Goal: Information Seeking & Learning: Learn about a topic

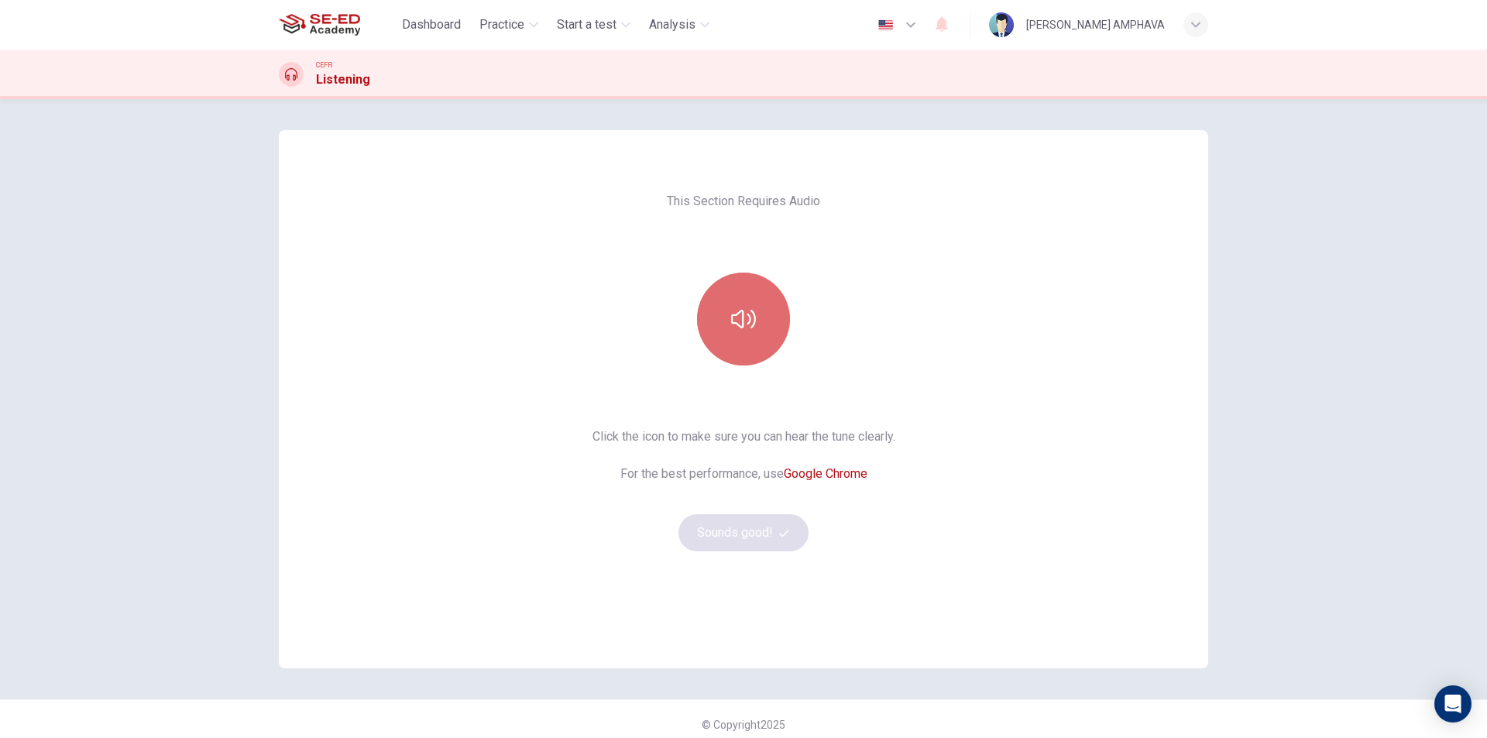
click at [770, 316] on button "button" at bounding box center [743, 319] width 93 height 93
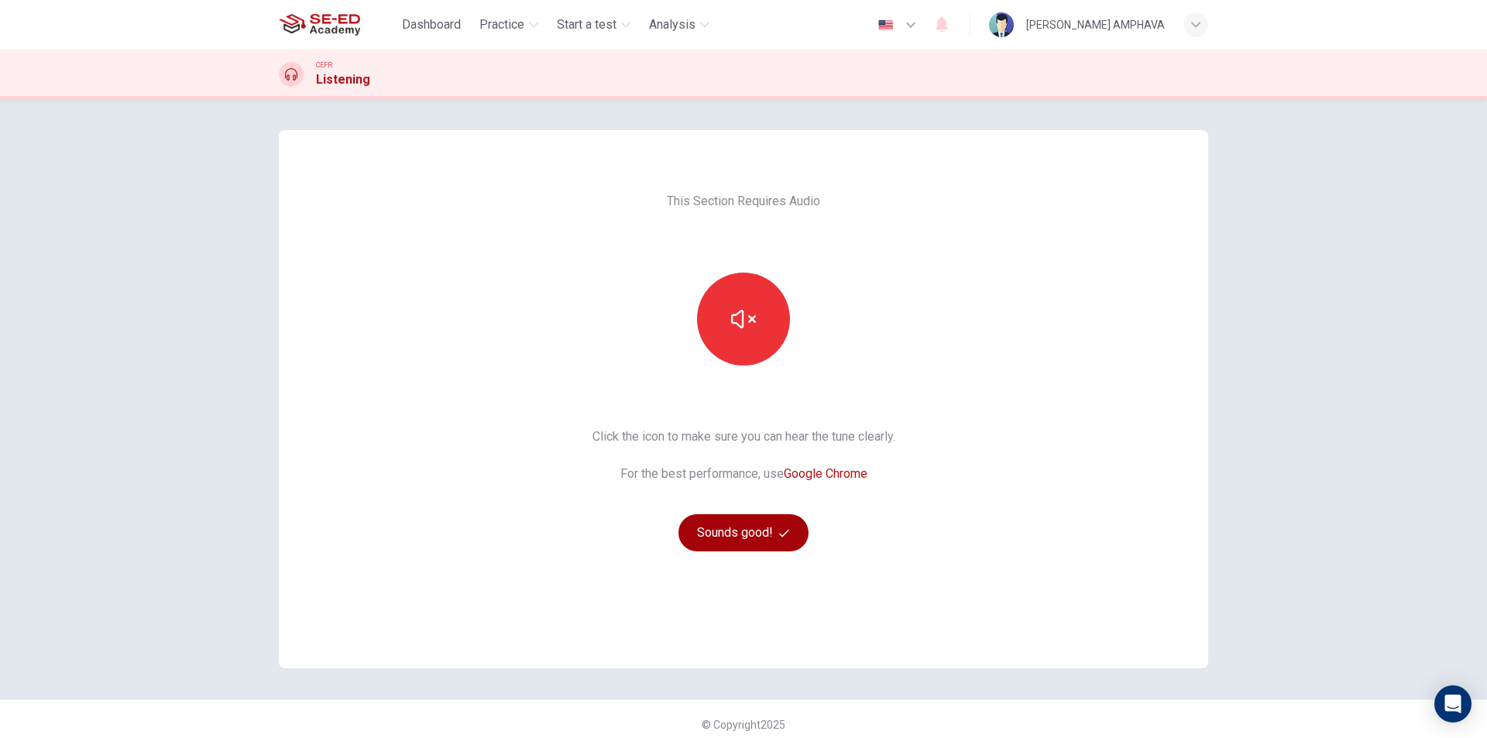
click at [745, 527] on button "Sounds good!" at bounding box center [743, 532] width 130 height 37
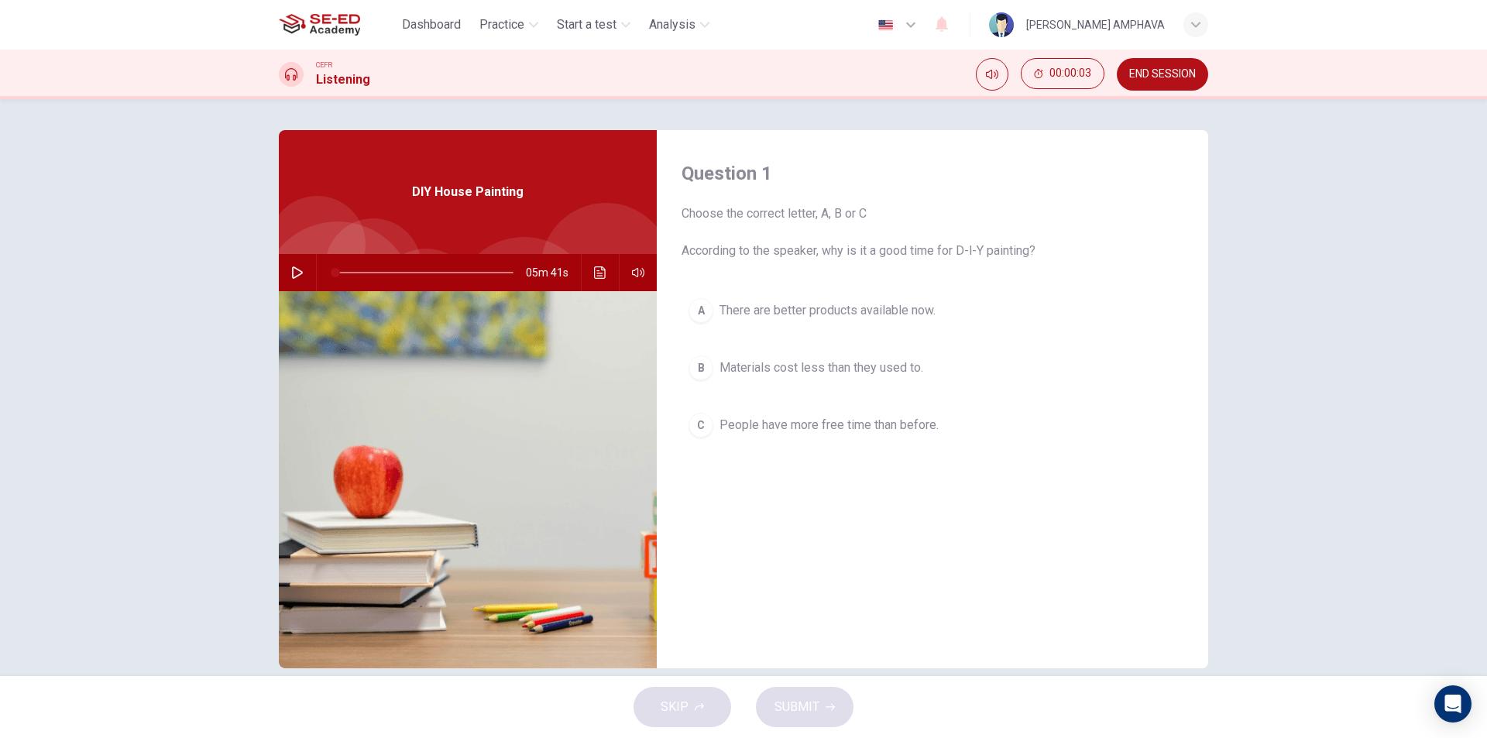
click at [291, 276] on icon "button" at bounding box center [297, 272] width 12 height 12
drag, startPoint x: 281, startPoint y: 269, endPoint x: 319, endPoint y: 266, distance: 38.0
click at [285, 268] on button "button" at bounding box center [297, 272] width 25 height 37
click at [803, 310] on span "There are better products available now." at bounding box center [827, 310] width 216 height 19
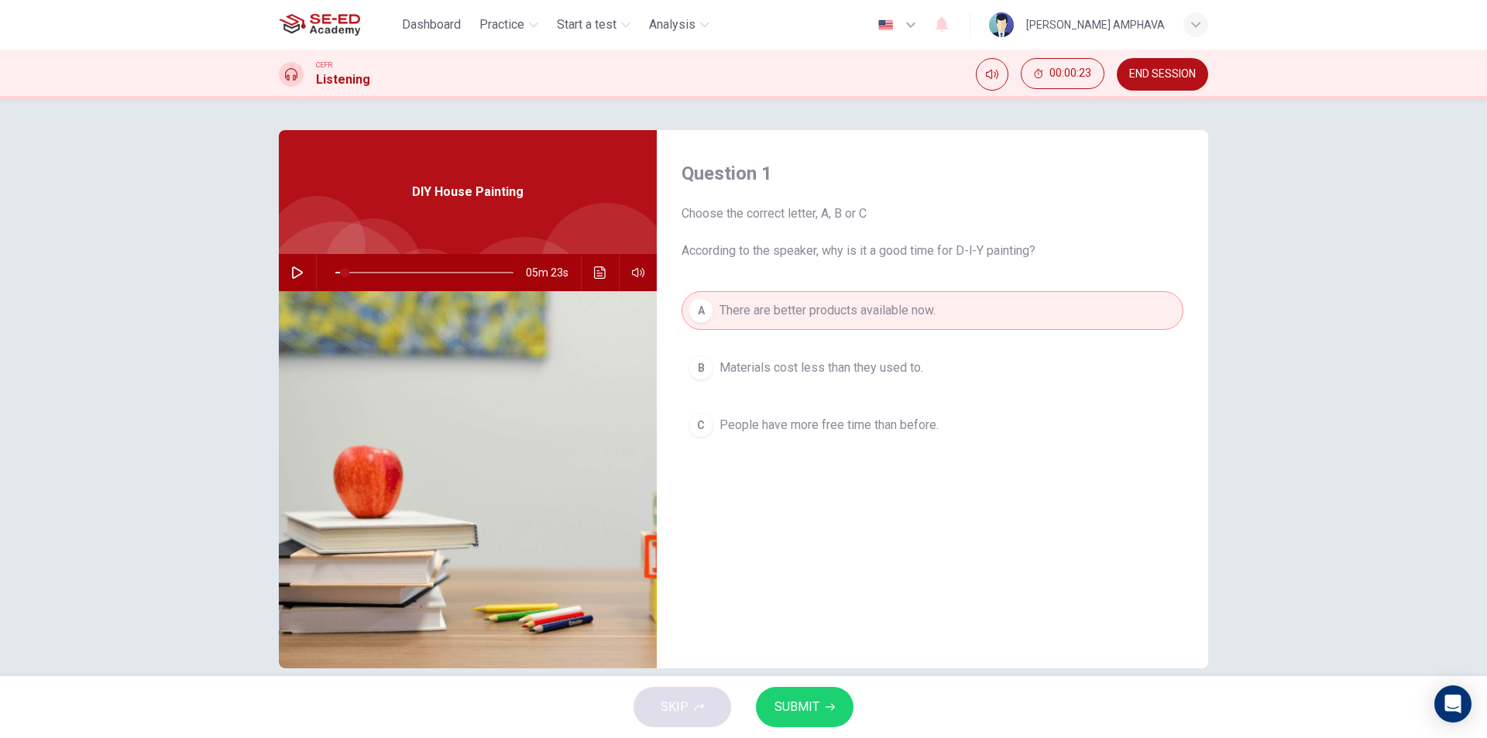
click at [820, 683] on div "SKIP SUBMIT" at bounding box center [743, 707] width 1487 height 62
click at [809, 713] on span "SUBMIT" at bounding box center [796, 707] width 45 height 22
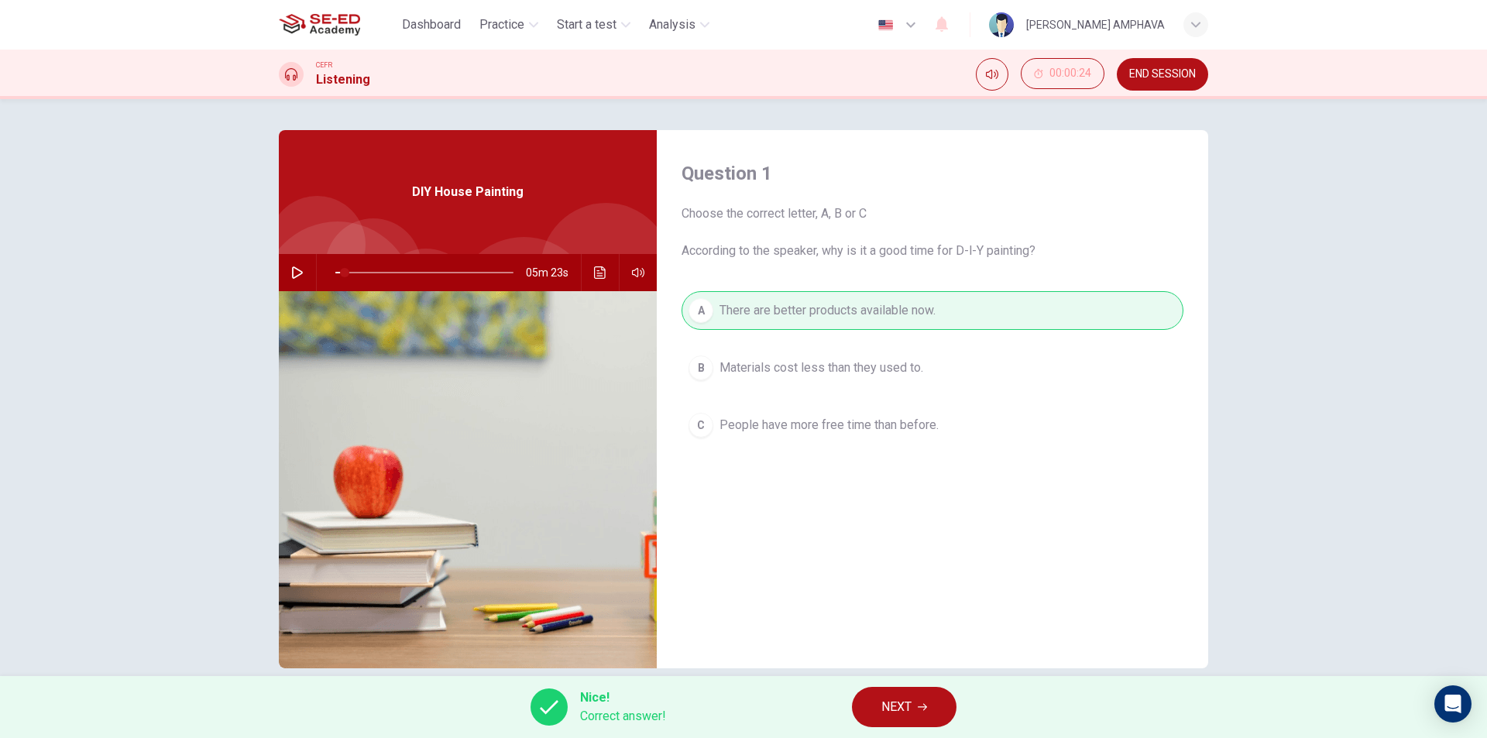
click at [884, 699] on span "NEXT" at bounding box center [896, 707] width 30 height 22
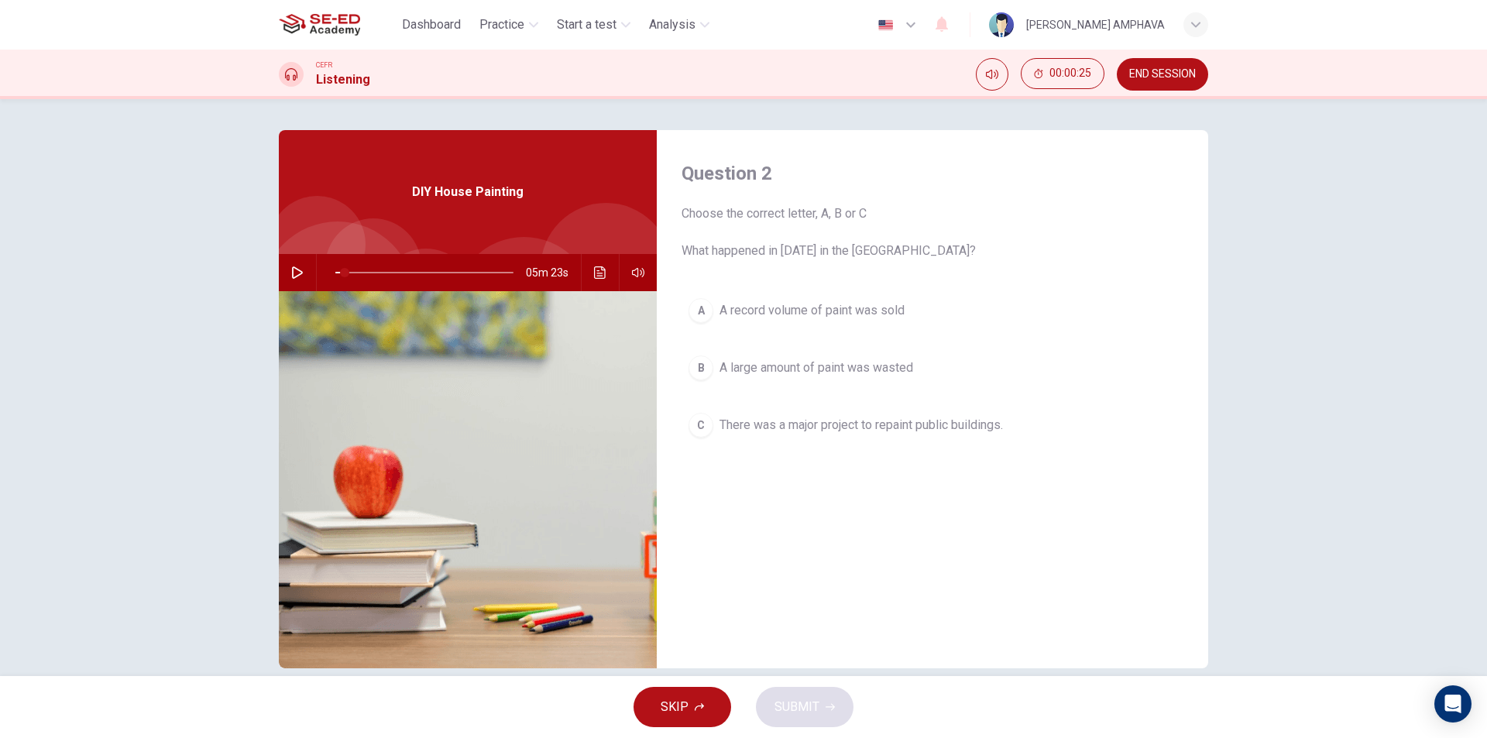
click at [762, 372] on span "A large amount of paint was wasted" at bounding box center [816, 368] width 194 height 19
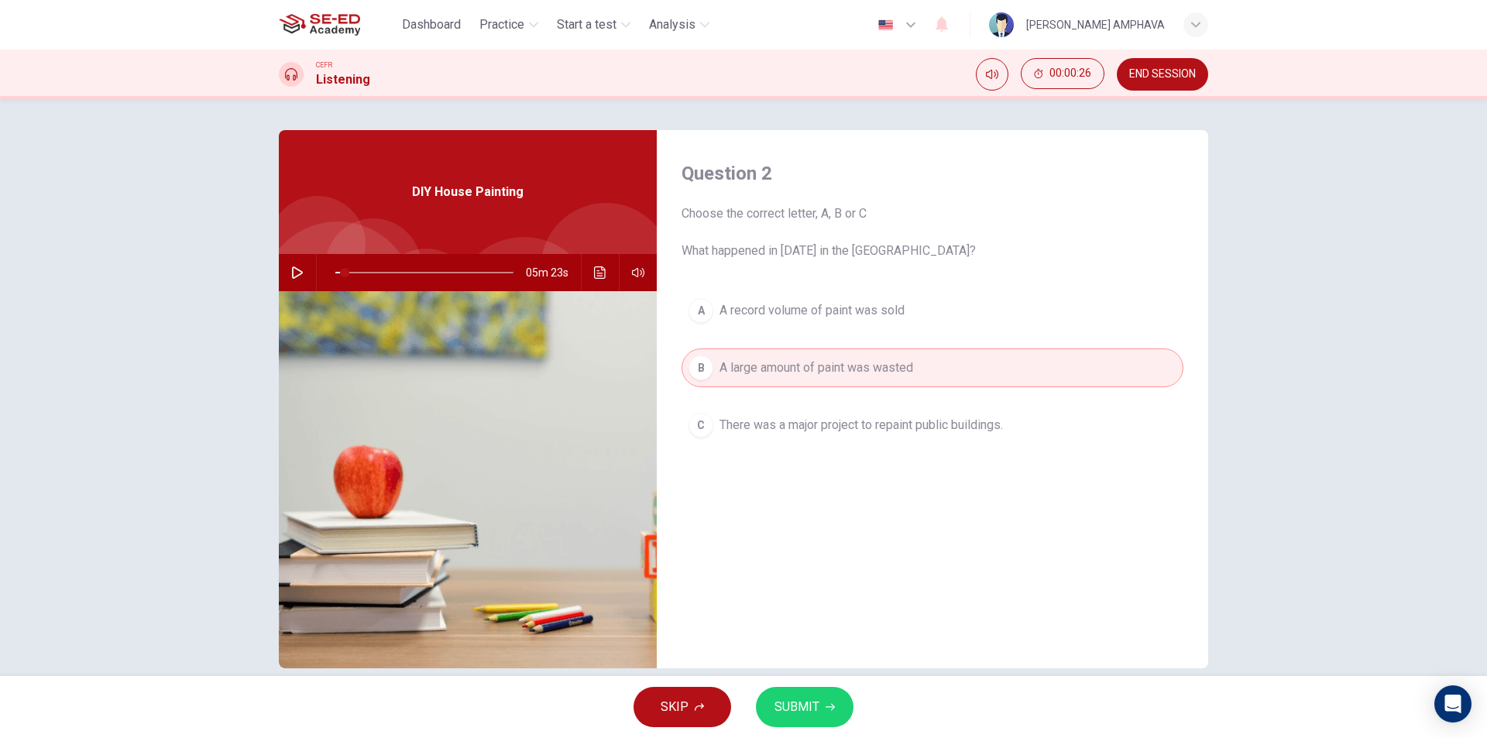
click at [812, 725] on button "SUBMIT" at bounding box center [805, 707] width 98 height 40
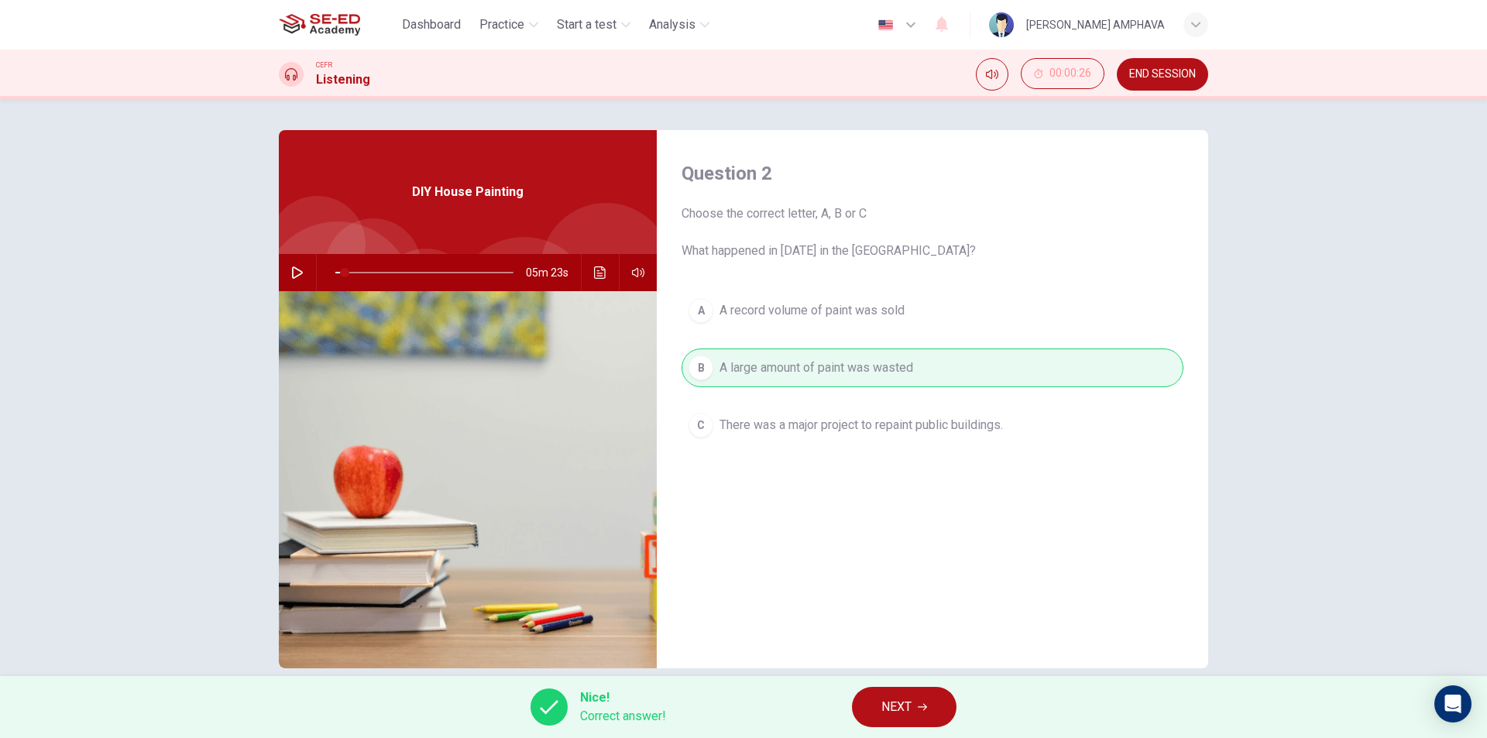
click at [918, 704] on icon "button" at bounding box center [922, 706] width 9 height 9
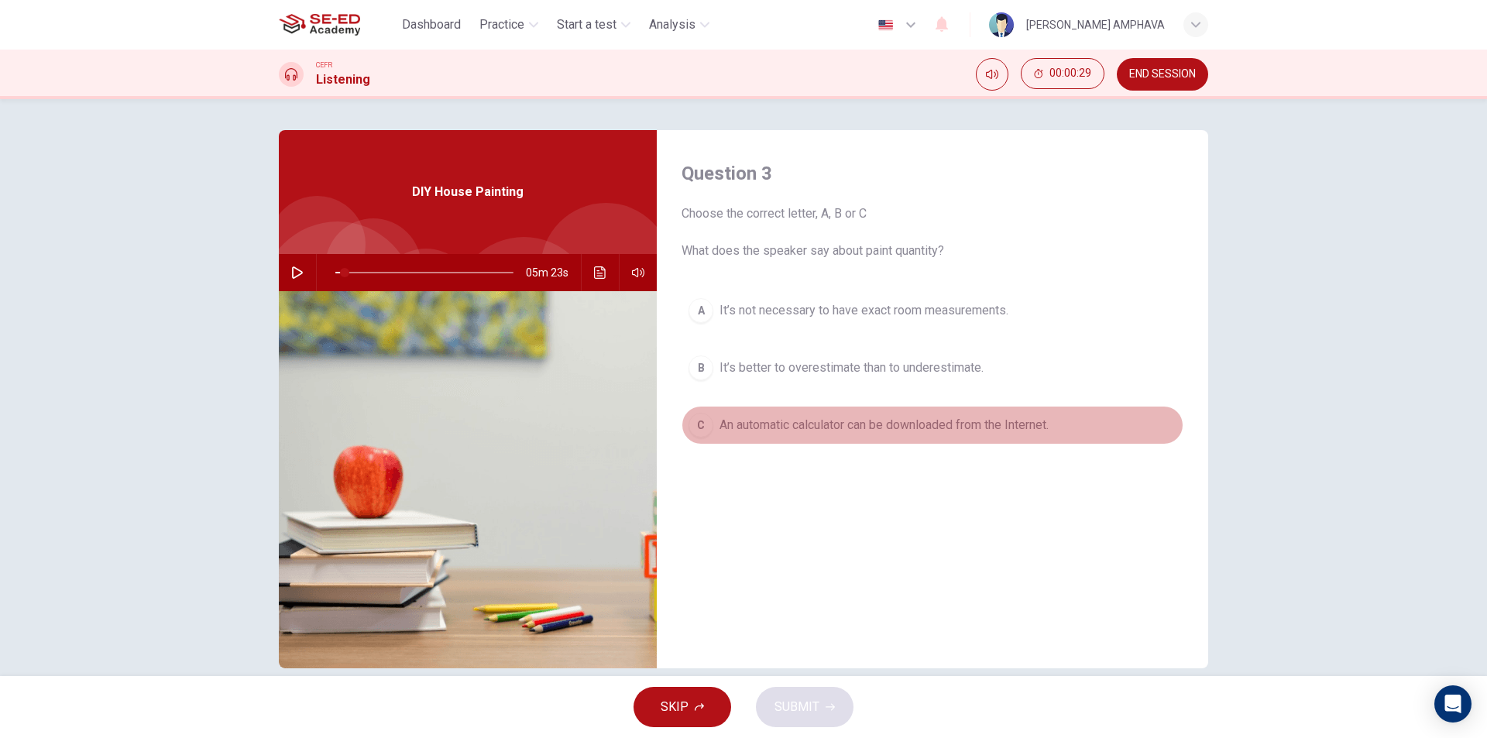
drag, startPoint x: 767, startPoint y: 423, endPoint x: 760, endPoint y: 522, distance: 99.4
click at [767, 423] on span "An automatic calculator can be downloaded from the Internet." at bounding box center [883, 425] width 329 height 19
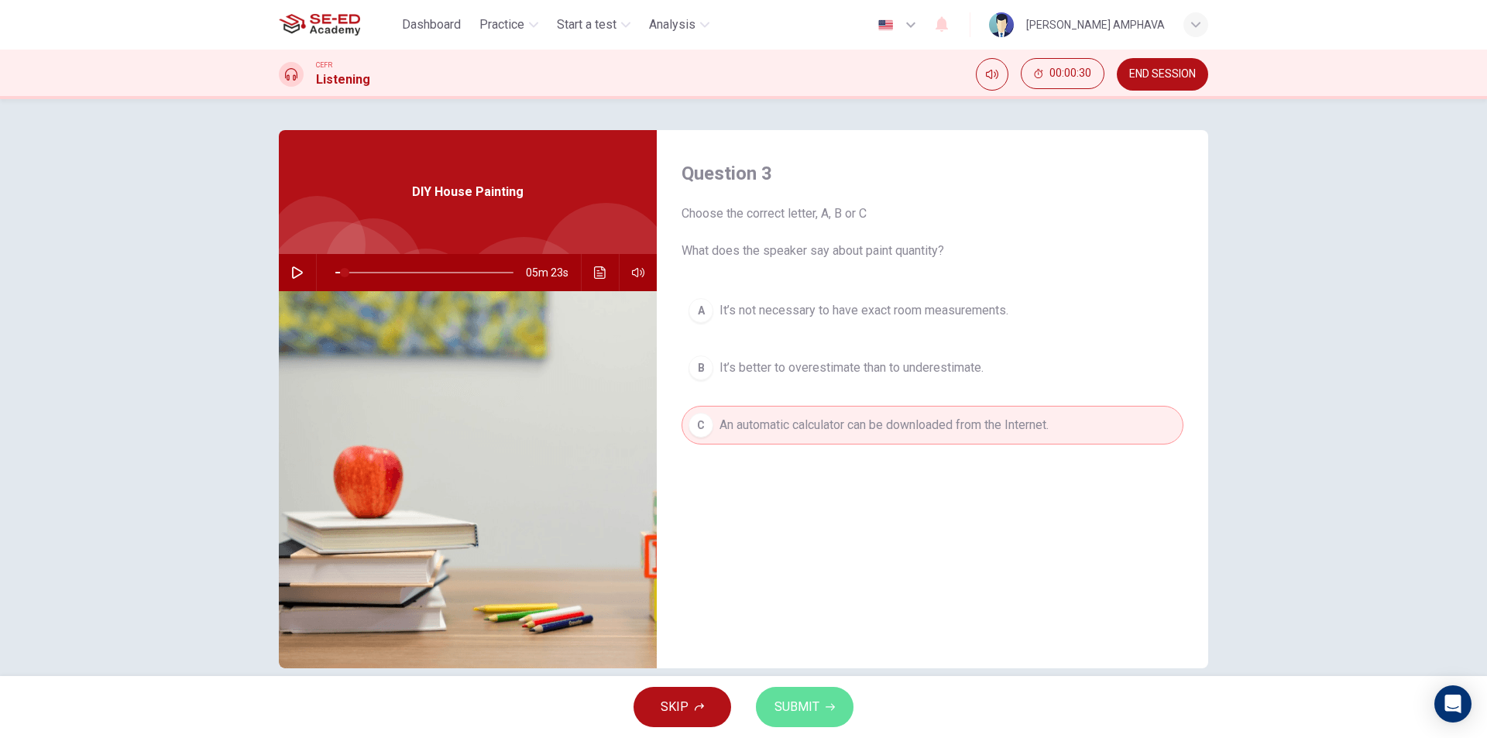
click at [826, 712] on button "SUBMIT" at bounding box center [805, 707] width 98 height 40
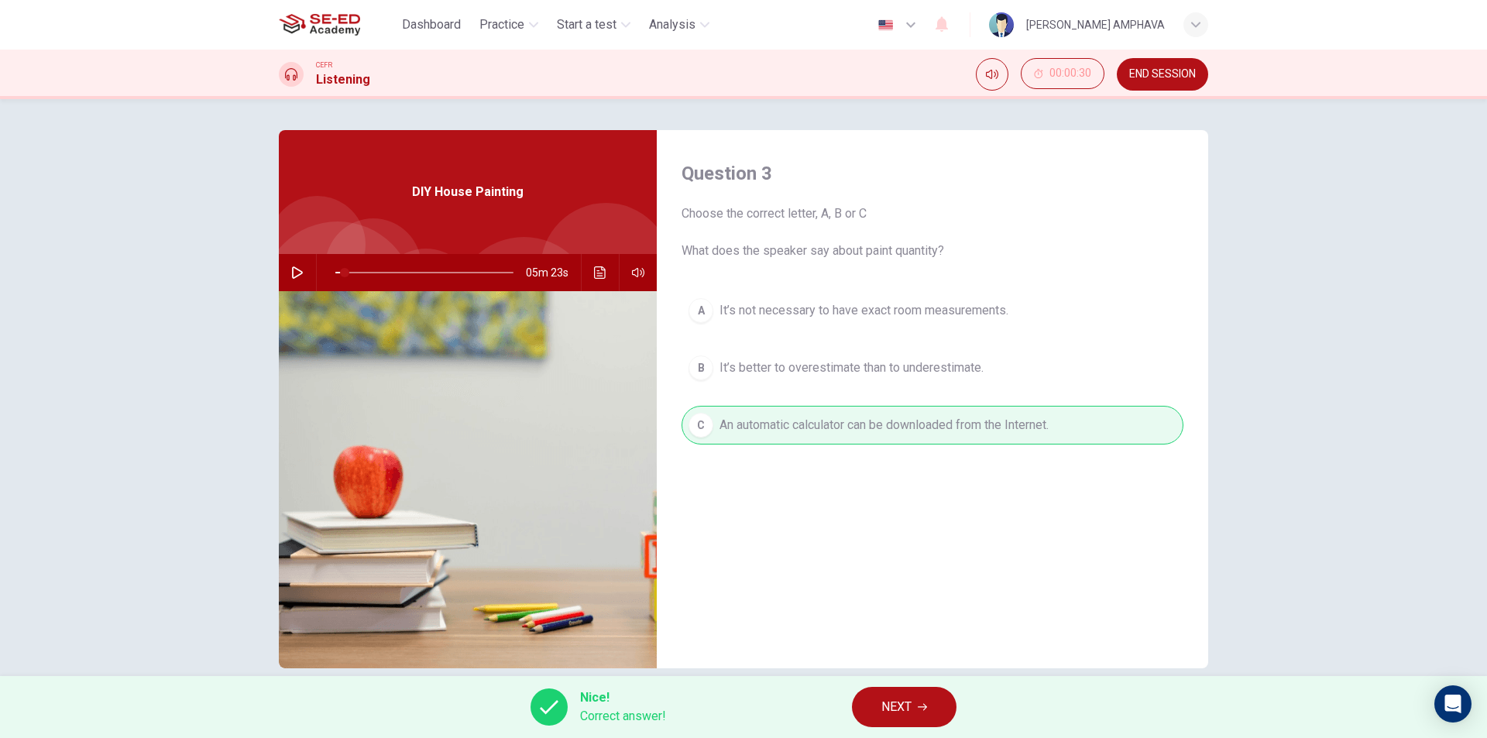
click at [905, 694] on button "NEXT" at bounding box center [904, 707] width 105 height 40
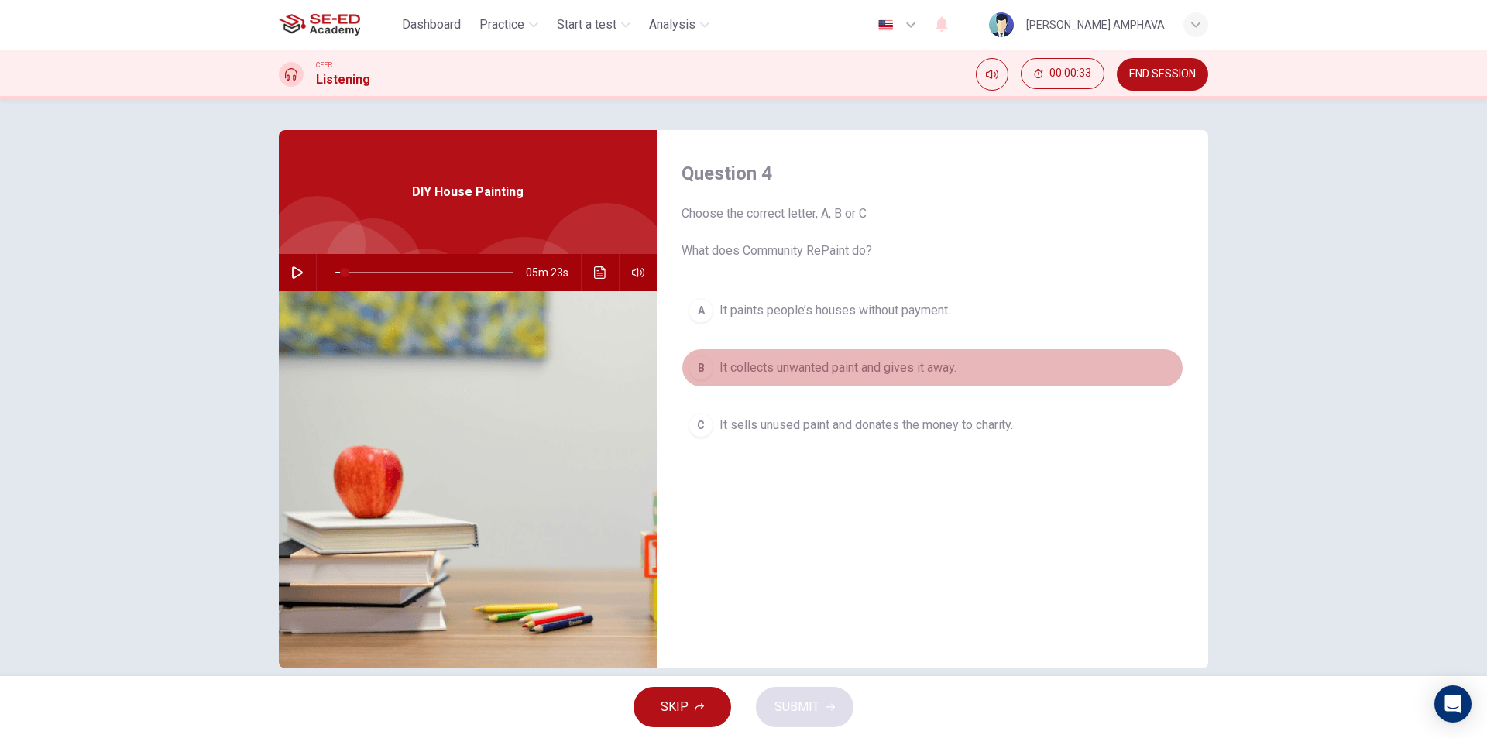
click at [922, 369] on span "It collects unwanted paint and gives it away." at bounding box center [837, 368] width 237 height 19
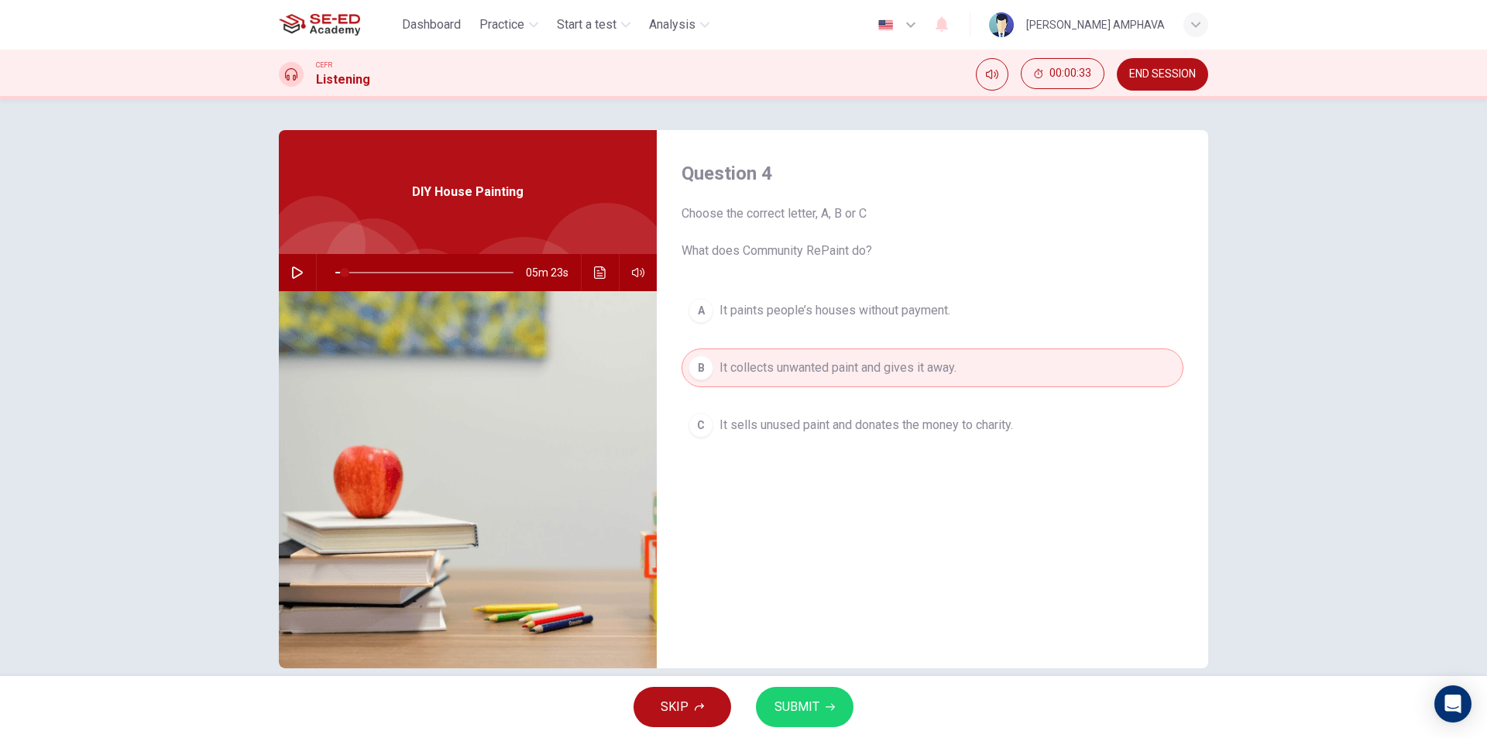
click at [818, 709] on button "SUBMIT" at bounding box center [805, 707] width 98 height 40
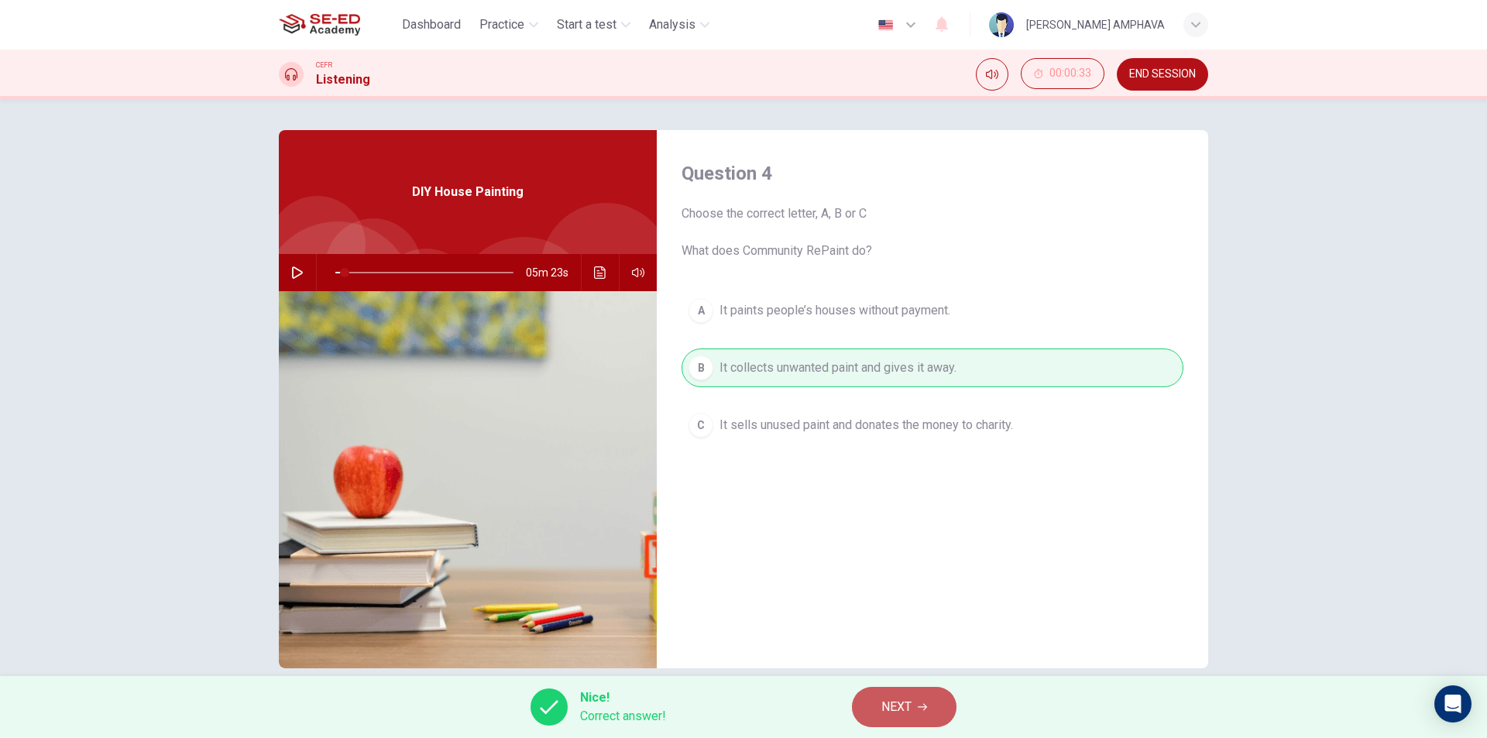
drag, startPoint x: 904, startPoint y: 710, endPoint x: 904, endPoint y: 688, distance: 22.5
click at [904, 699] on span "NEXT" at bounding box center [896, 707] width 30 height 22
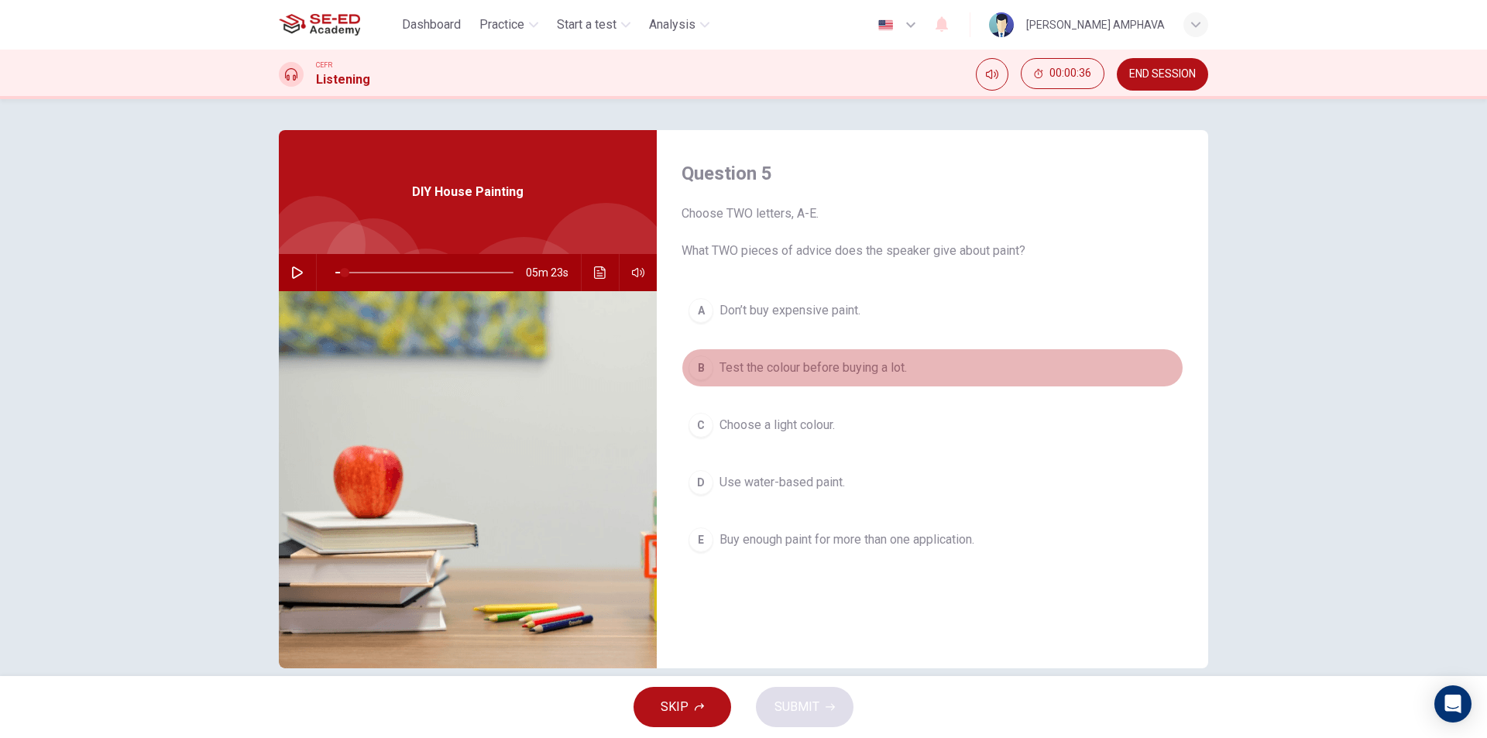
click at [771, 376] on span "Test the colour before buying a lot." at bounding box center [812, 368] width 187 height 19
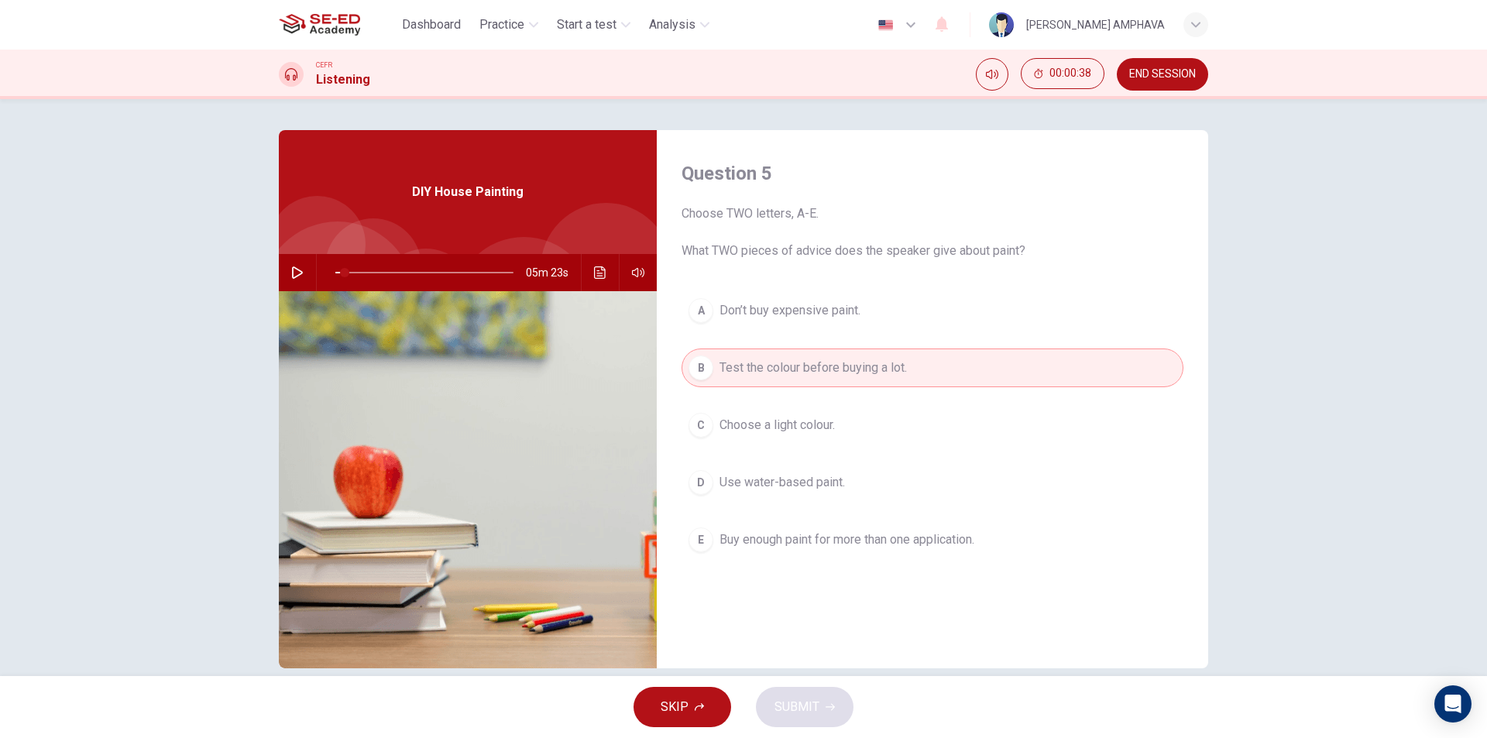
click at [758, 483] on span "Use water-based paint." at bounding box center [781, 482] width 125 height 19
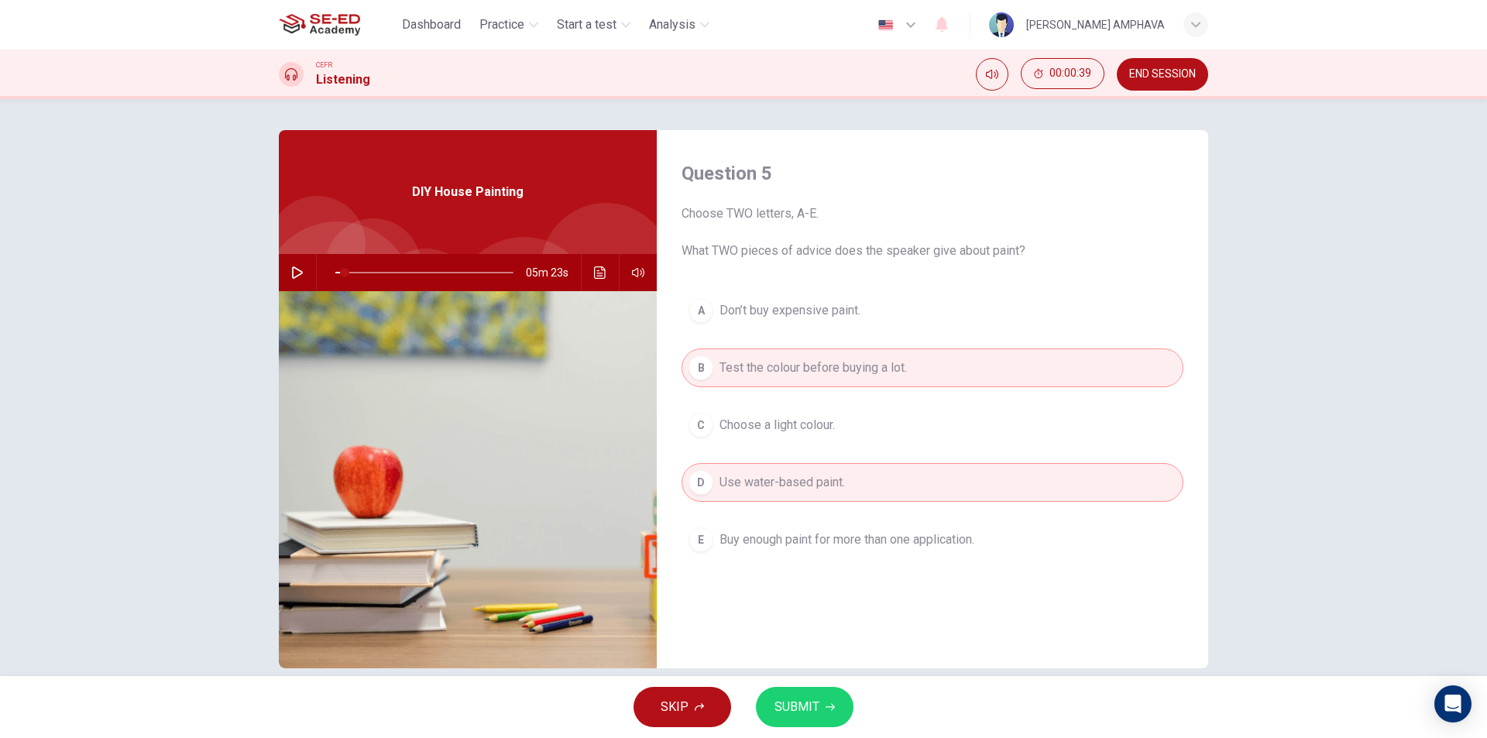
click at [798, 703] on span "SUBMIT" at bounding box center [796, 707] width 45 height 22
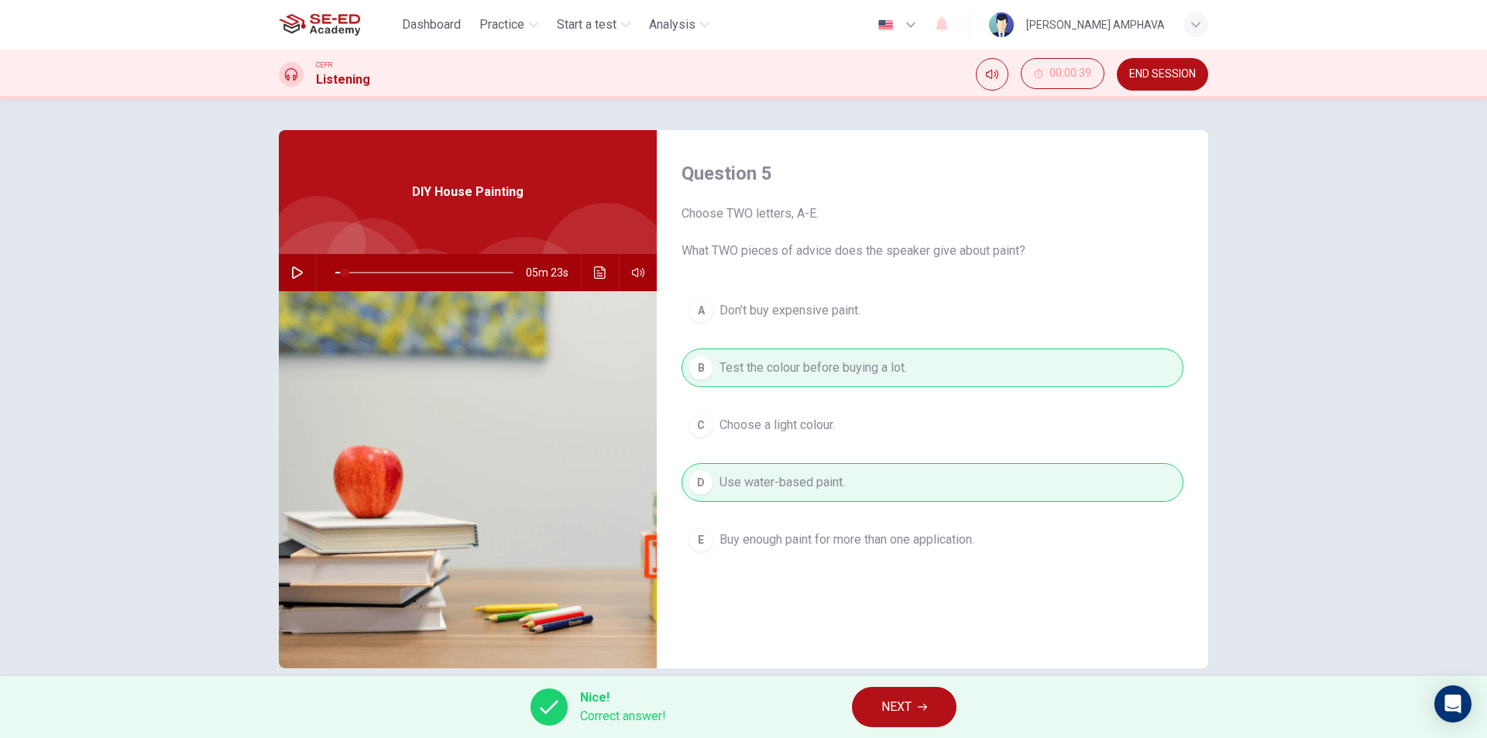
click at [936, 704] on button "NEXT" at bounding box center [904, 707] width 105 height 40
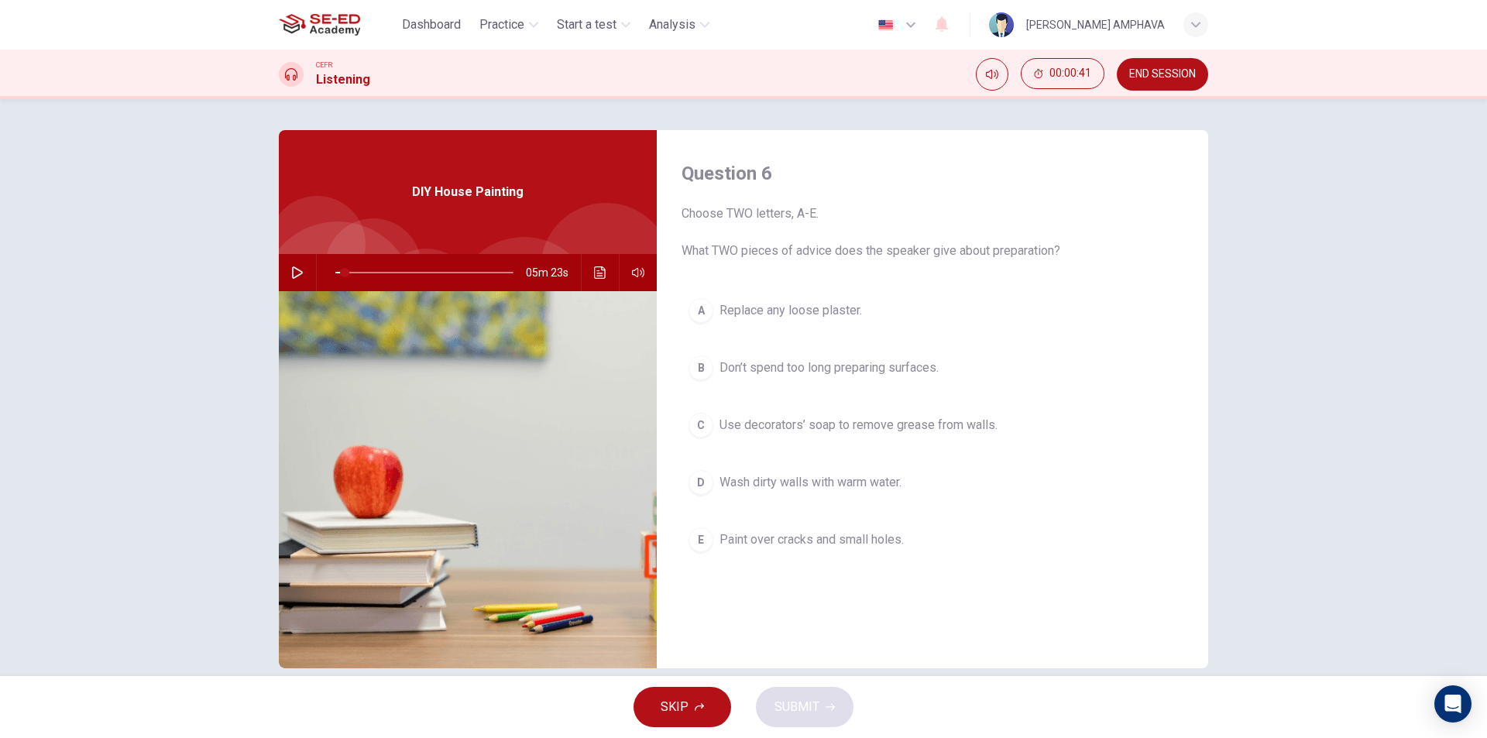
click at [767, 321] on button "A Replace any loose plaster." at bounding box center [933, 310] width 502 height 39
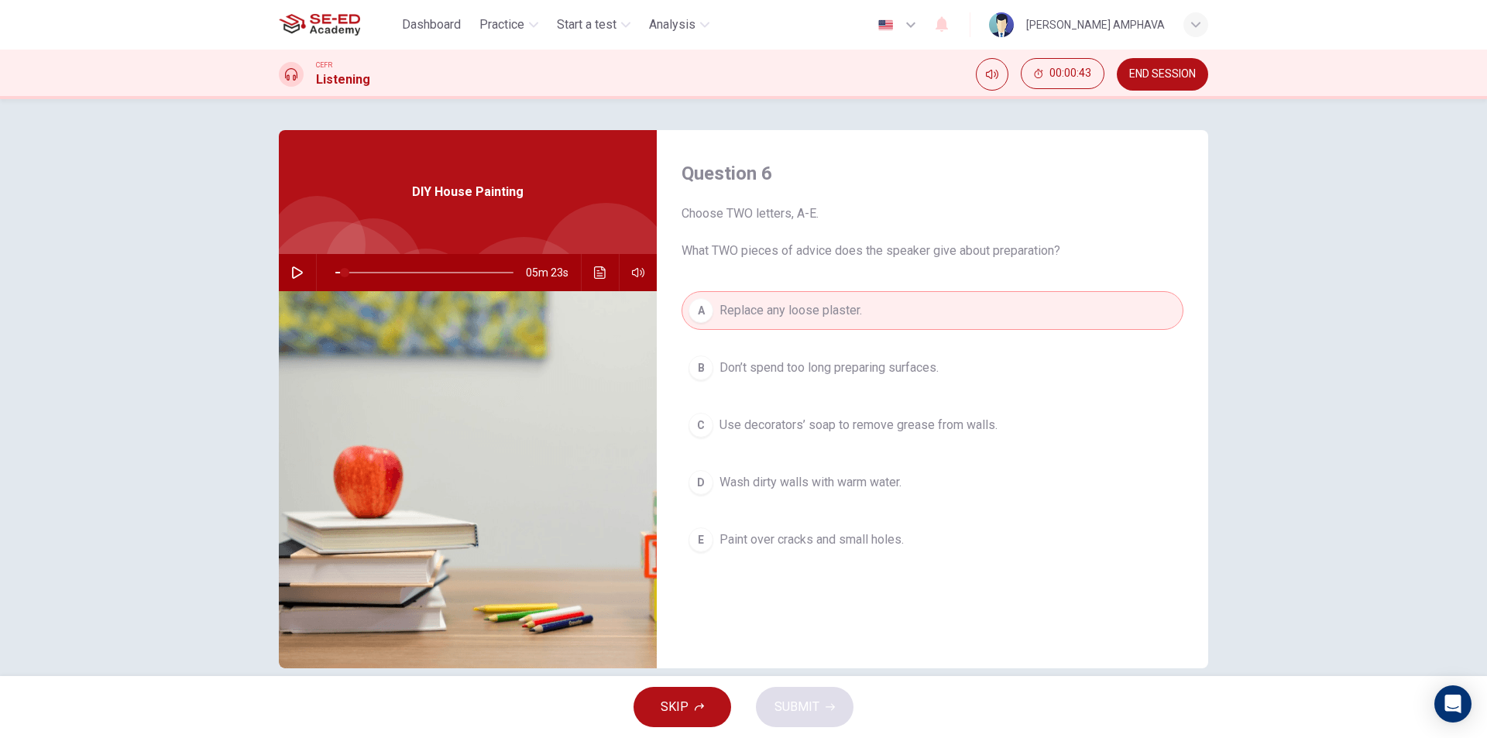
click at [764, 428] on span "Use decorators’ soap to remove grease from walls." at bounding box center [858, 425] width 278 height 19
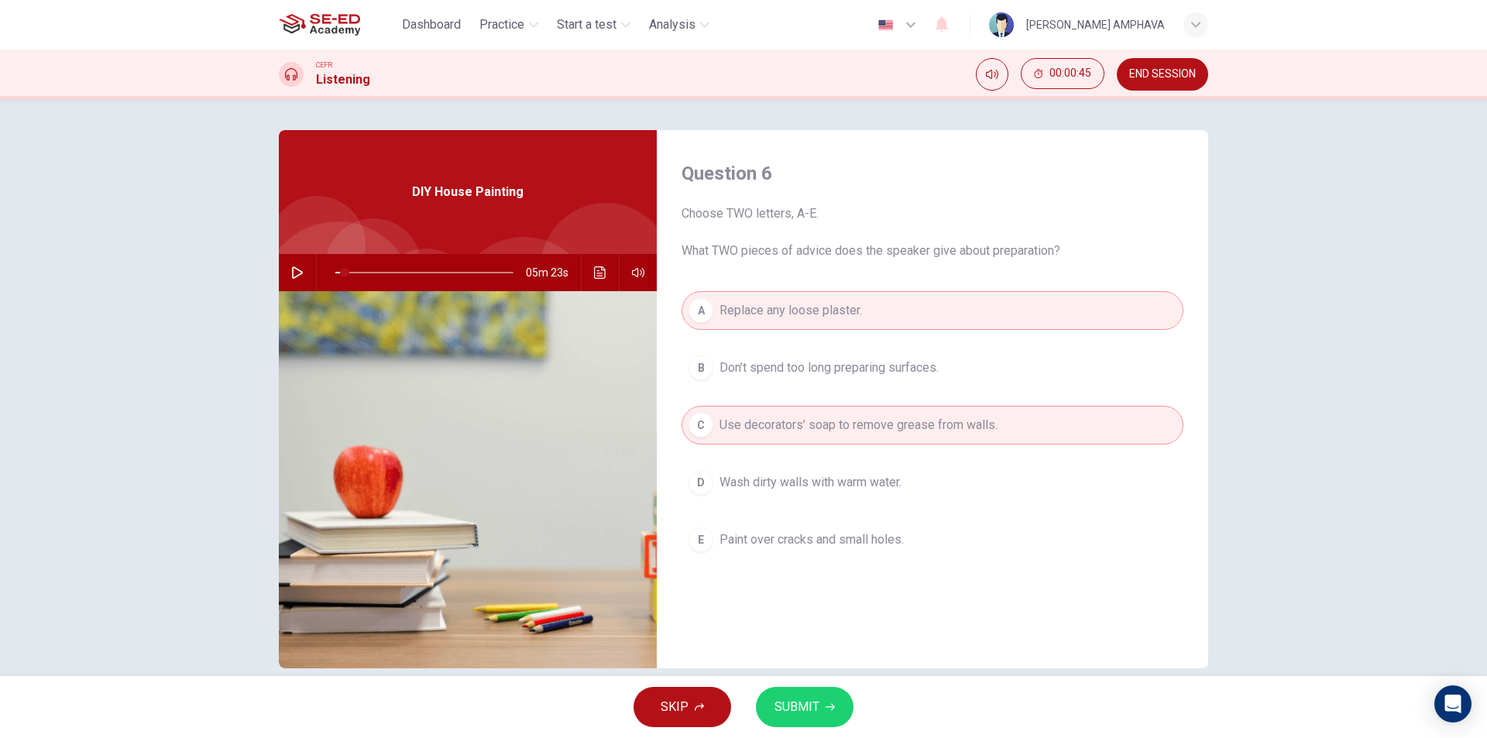
click at [794, 730] on div "SKIP SUBMIT" at bounding box center [743, 707] width 1487 height 62
click at [819, 696] on button "SUBMIT" at bounding box center [805, 707] width 98 height 40
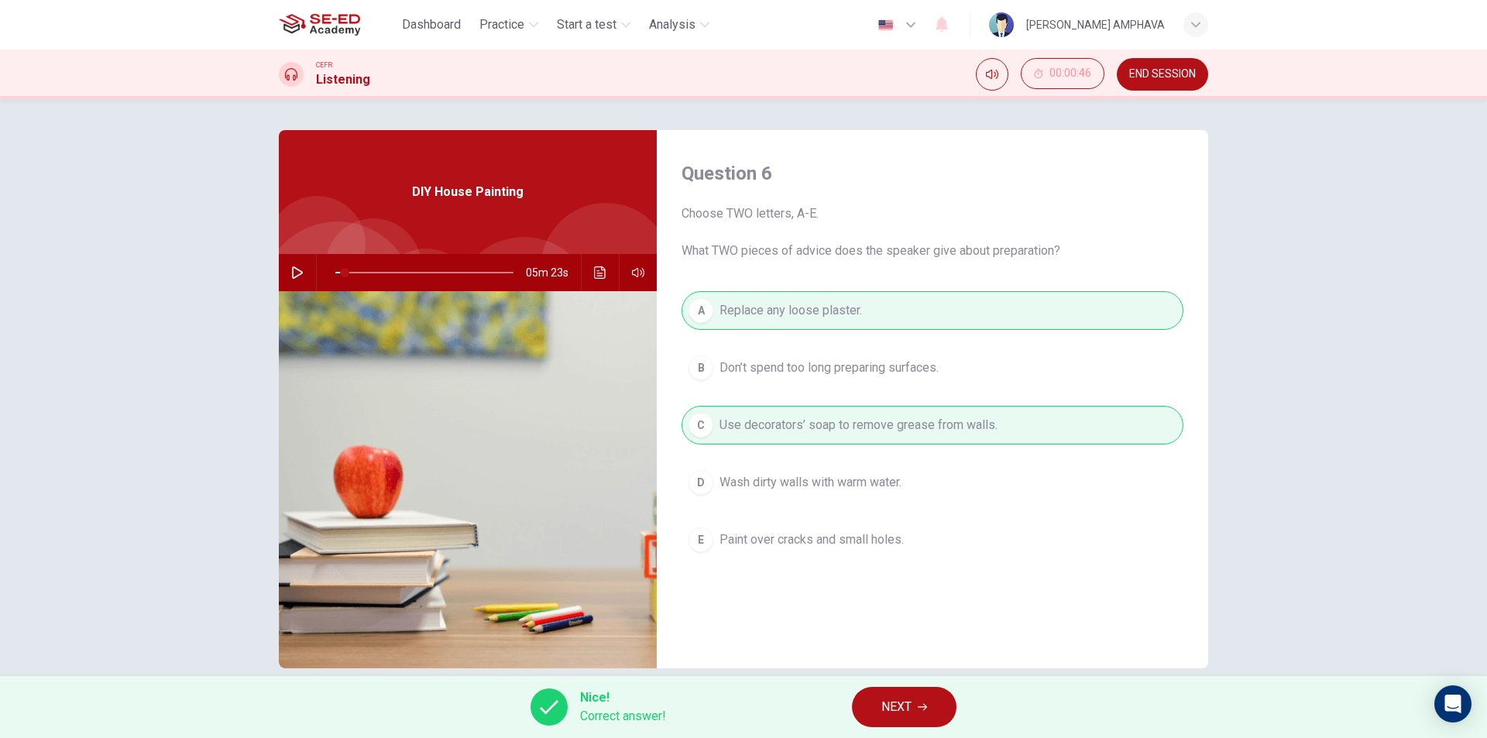
click at [926, 701] on button "NEXT" at bounding box center [904, 707] width 105 height 40
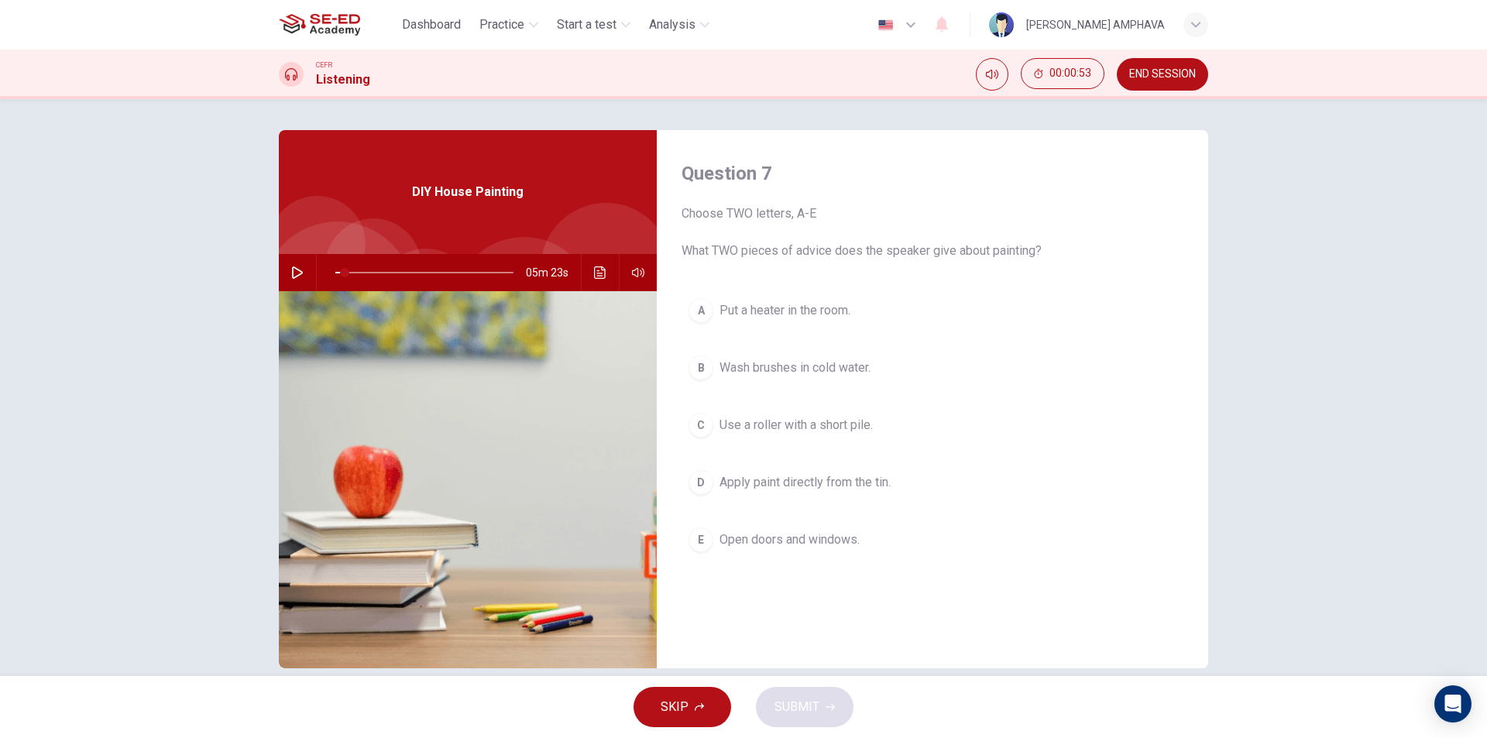
drag, startPoint x: 754, startPoint y: 541, endPoint x: 817, endPoint y: 441, distance: 118.0
click at [757, 539] on span "Open doors and windows." at bounding box center [789, 539] width 140 height 19
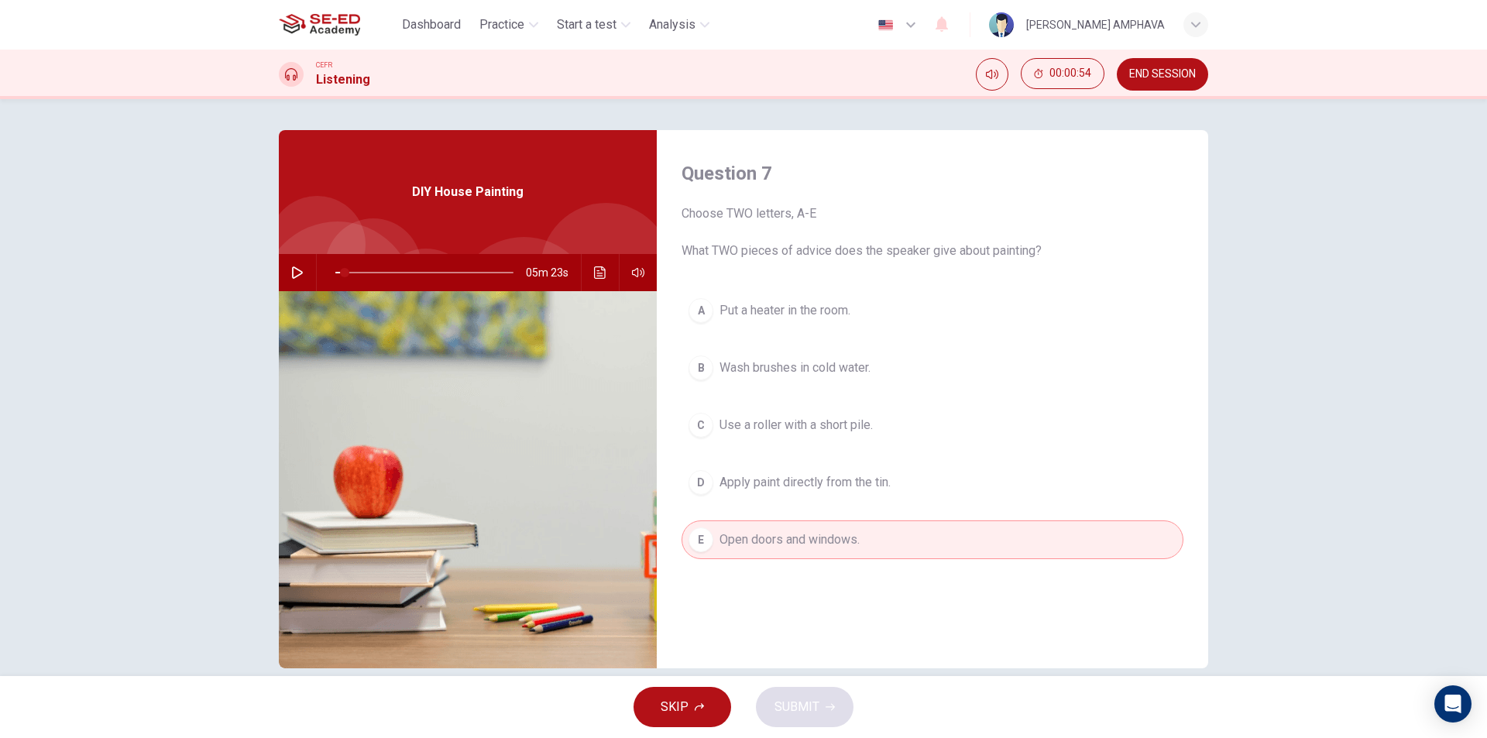
click at [813, 383] on button "B Wash brushes in cold water." at bounding box center [933, 368] width 502 height 39
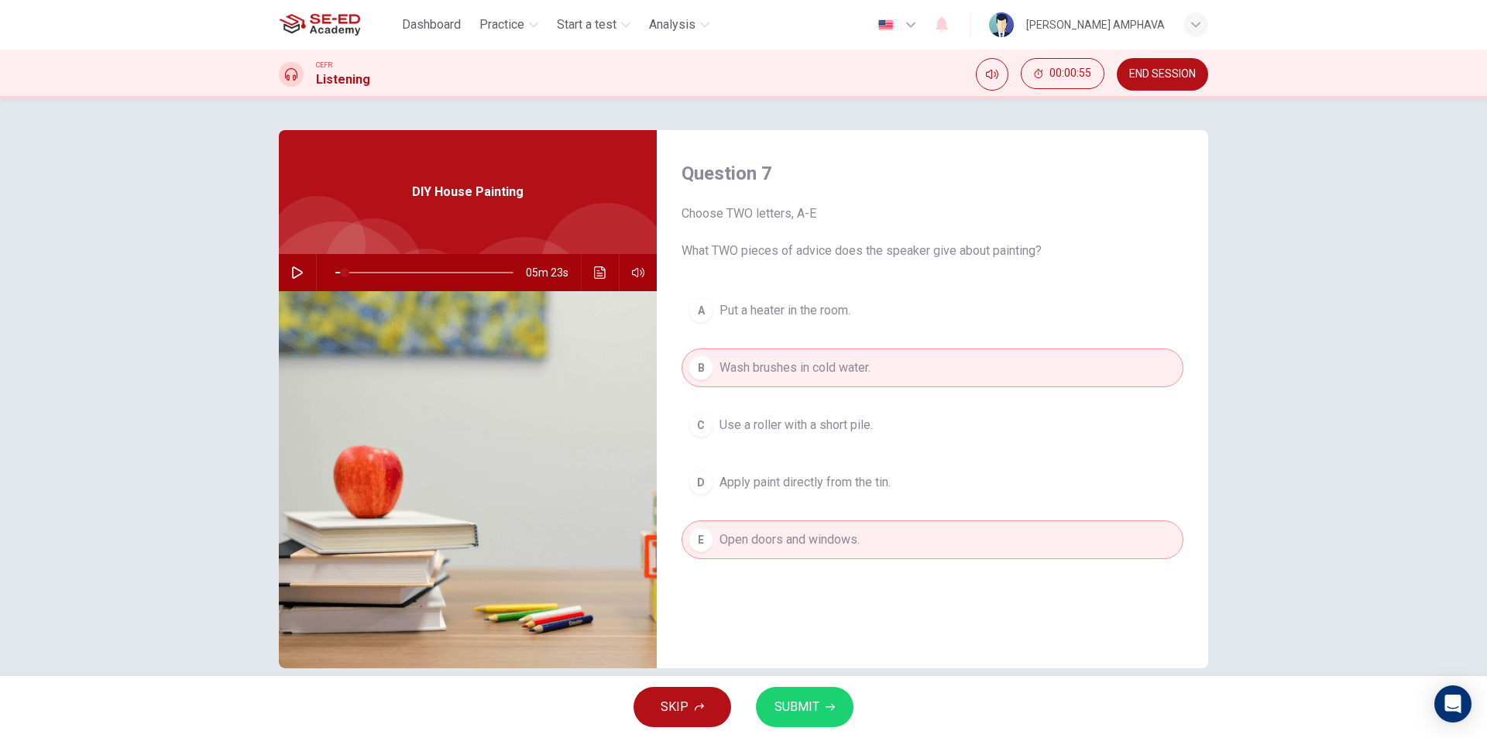
click at [813, 686] on div "SKIP SUBMIT" at bounding box center [743, 707] width 1487 height 62
click at [804, 705] on span "SUBMIT" at bounding box center [796, 707] width 45 height 22
type input "5"
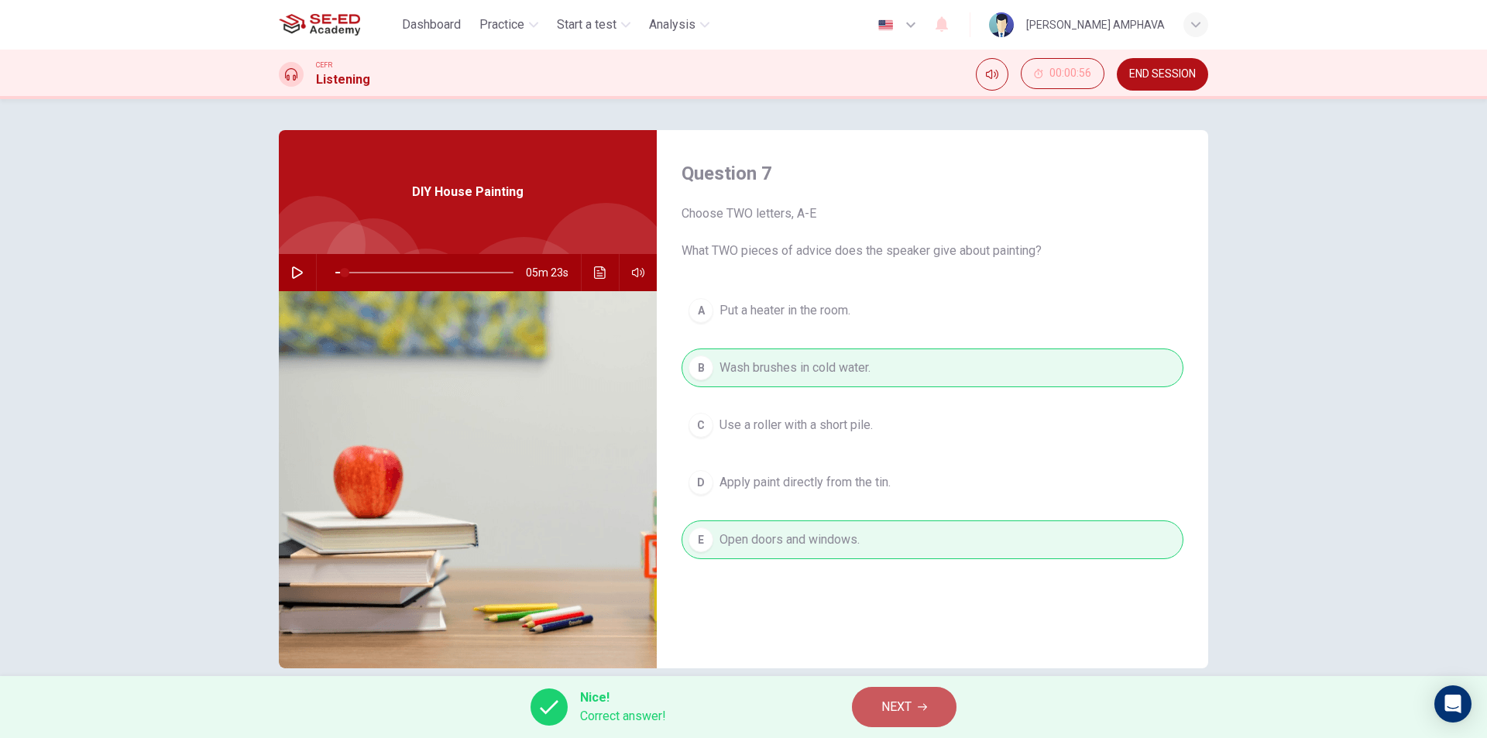
click at [914, 720] on button "NEXT" at bounding box center [904, 707] width 105 height 40
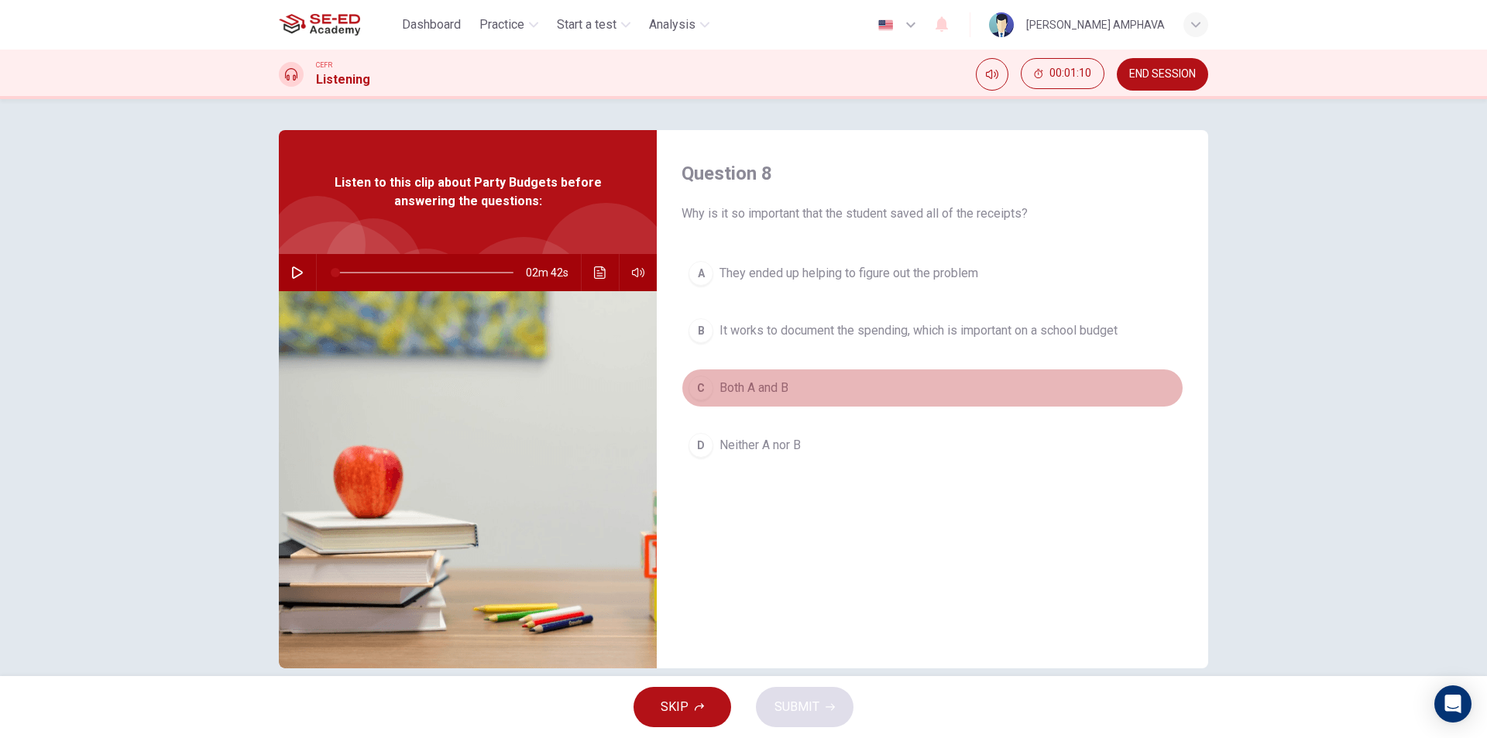
click at [779, 380] on span "Both A and B" at bounding box center [753, 388] width 69 height 19
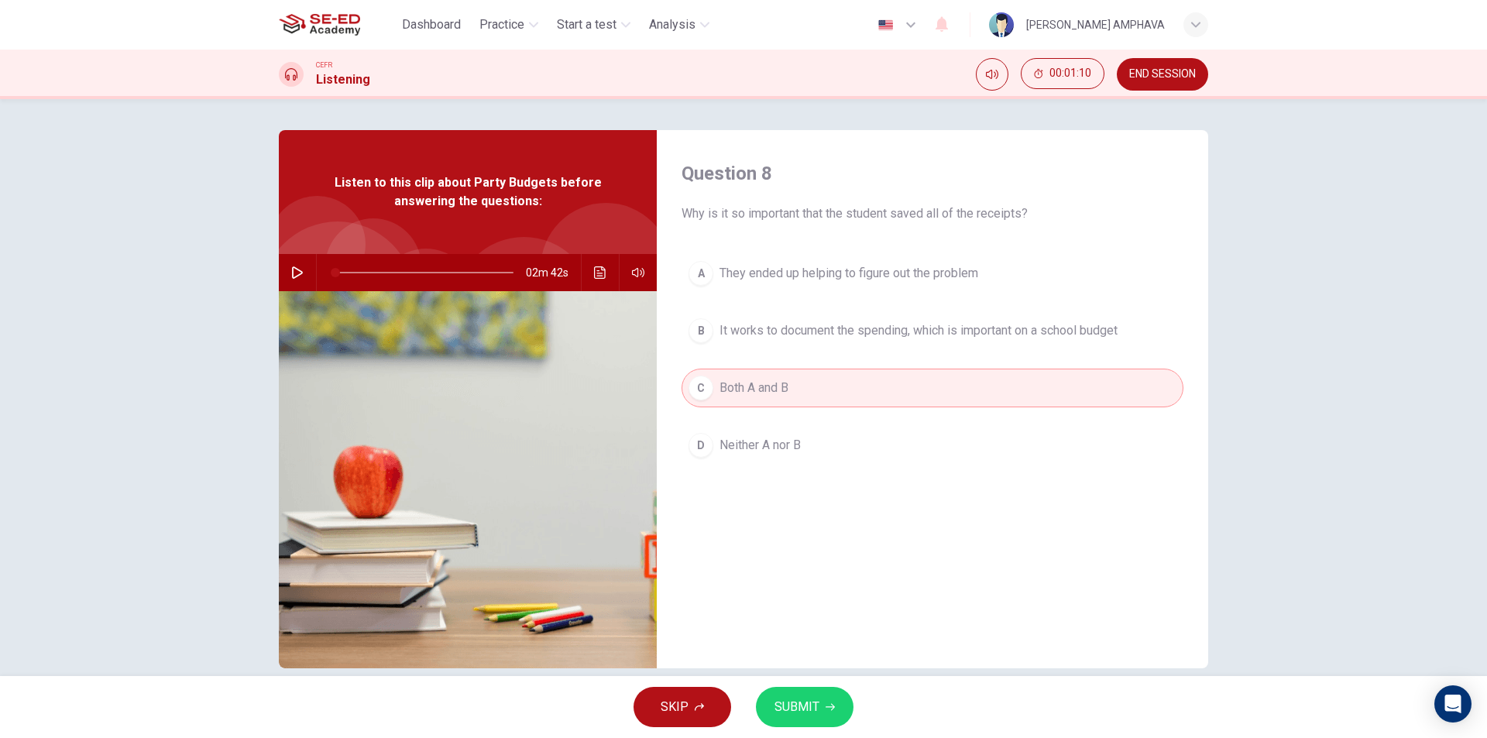
click at [815, 699] on span "SUBMIT" at bounding box center [796, 707] width 45 height 22
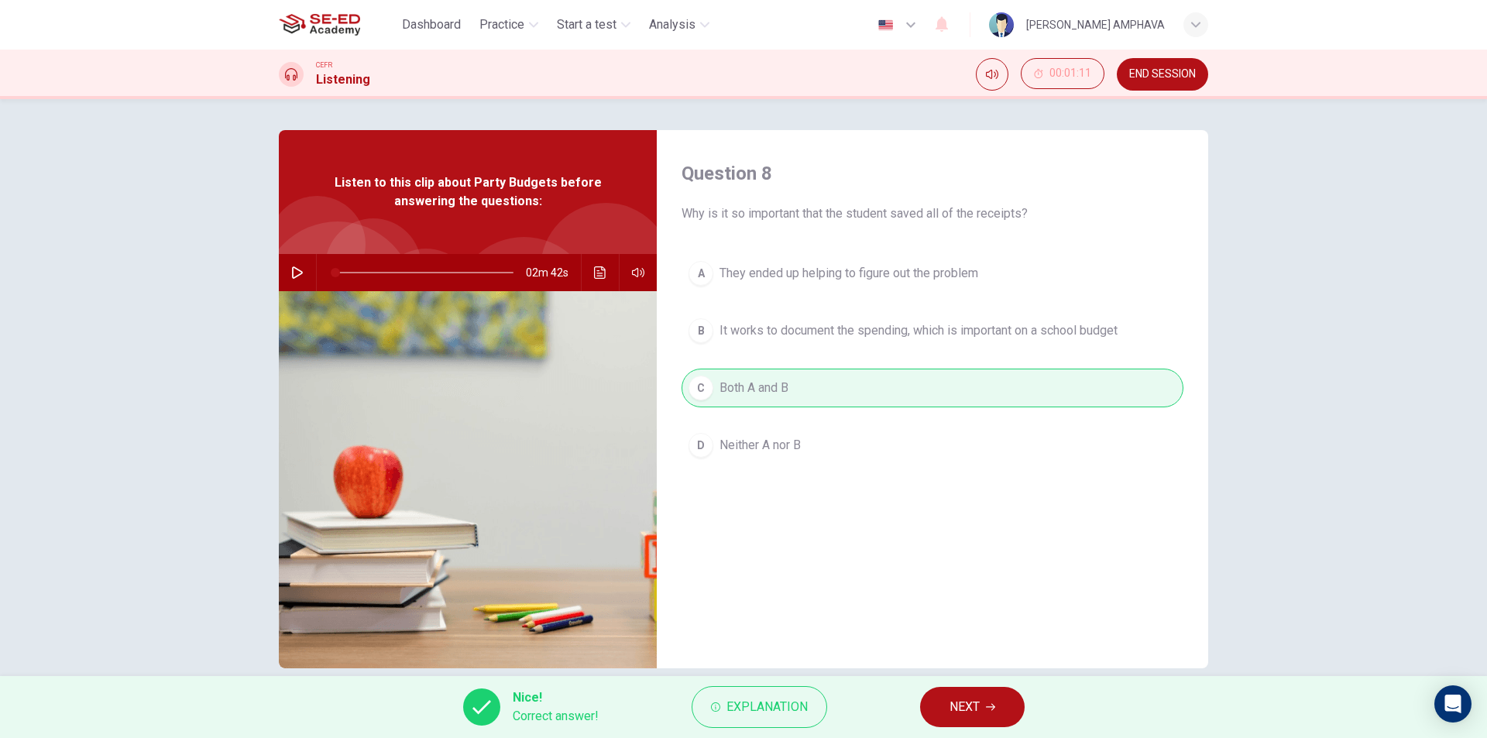
drag, startPoint x: 922, startPoint y: 712, endPoint x: 935, endPoint y: 707, distance: 13.2
click at [922, 711] on button "NEXT" at bounding box center [972, 707] width 105 height 40
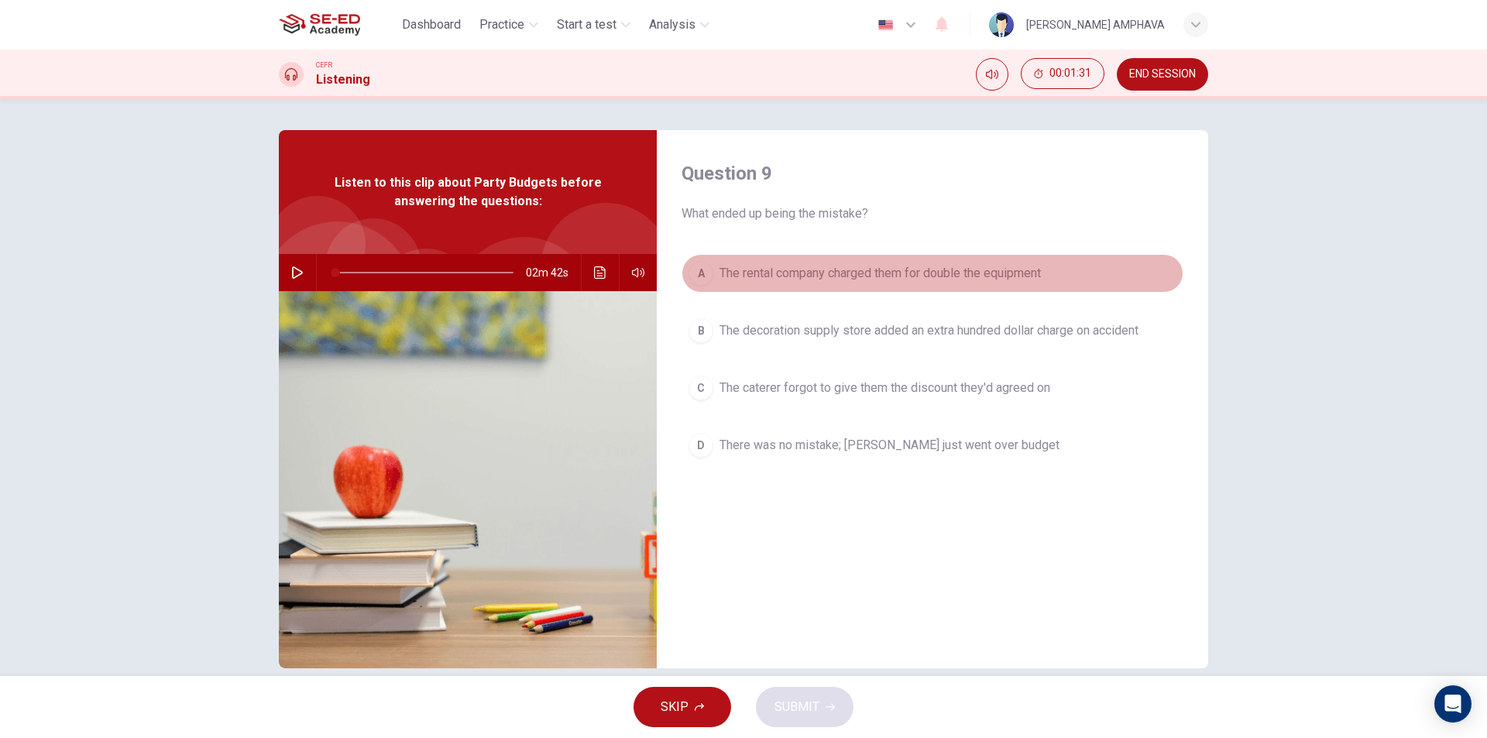
click at [871, 277] on span "The rental company charged them for double the equipment" at bounding box center [879, 273] width 321 height 19
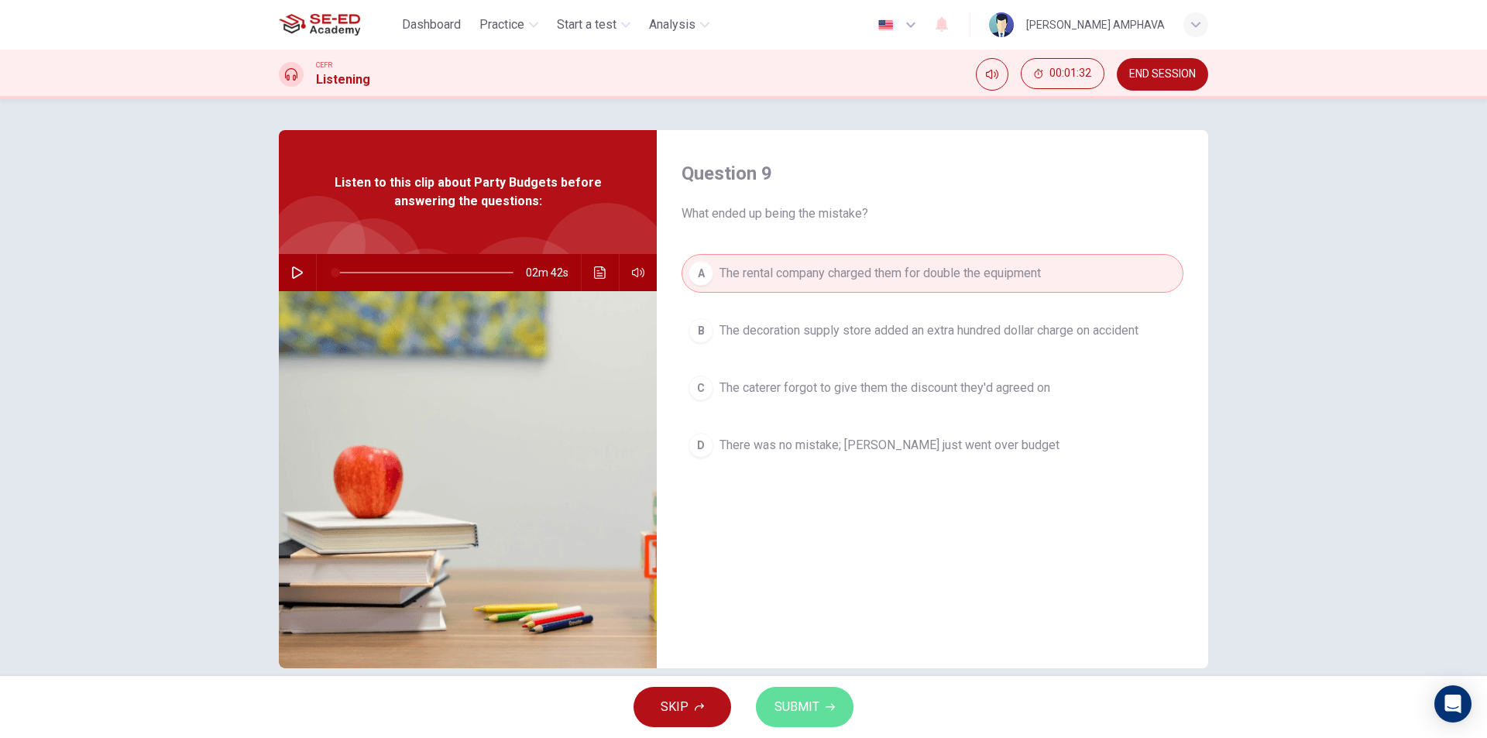
click at [785, 703] on span "SUBMIT" at bounding box center [796, 707] width 45 height 22
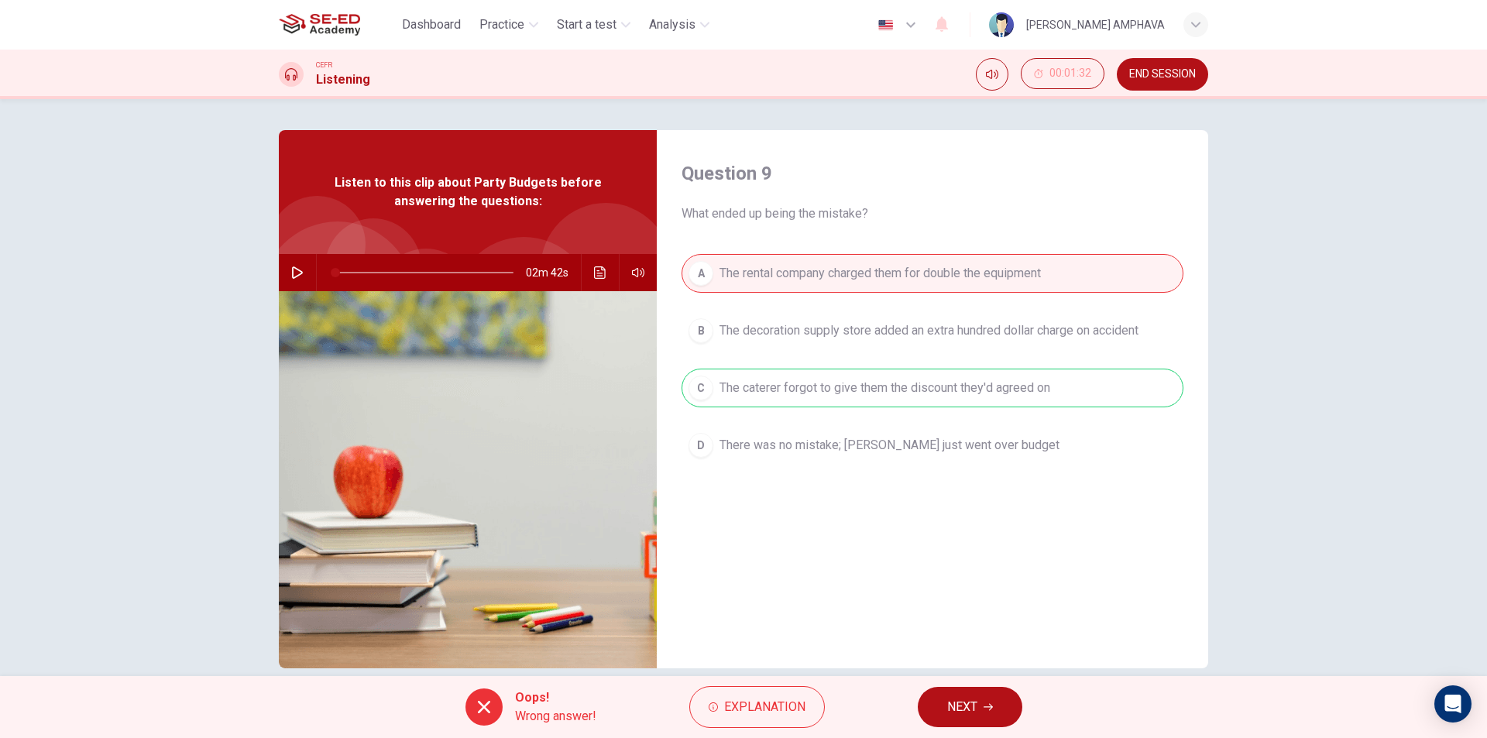
click at [963, 705] on span "NEXT" at bounding box center [962, 707] width 30 height 22
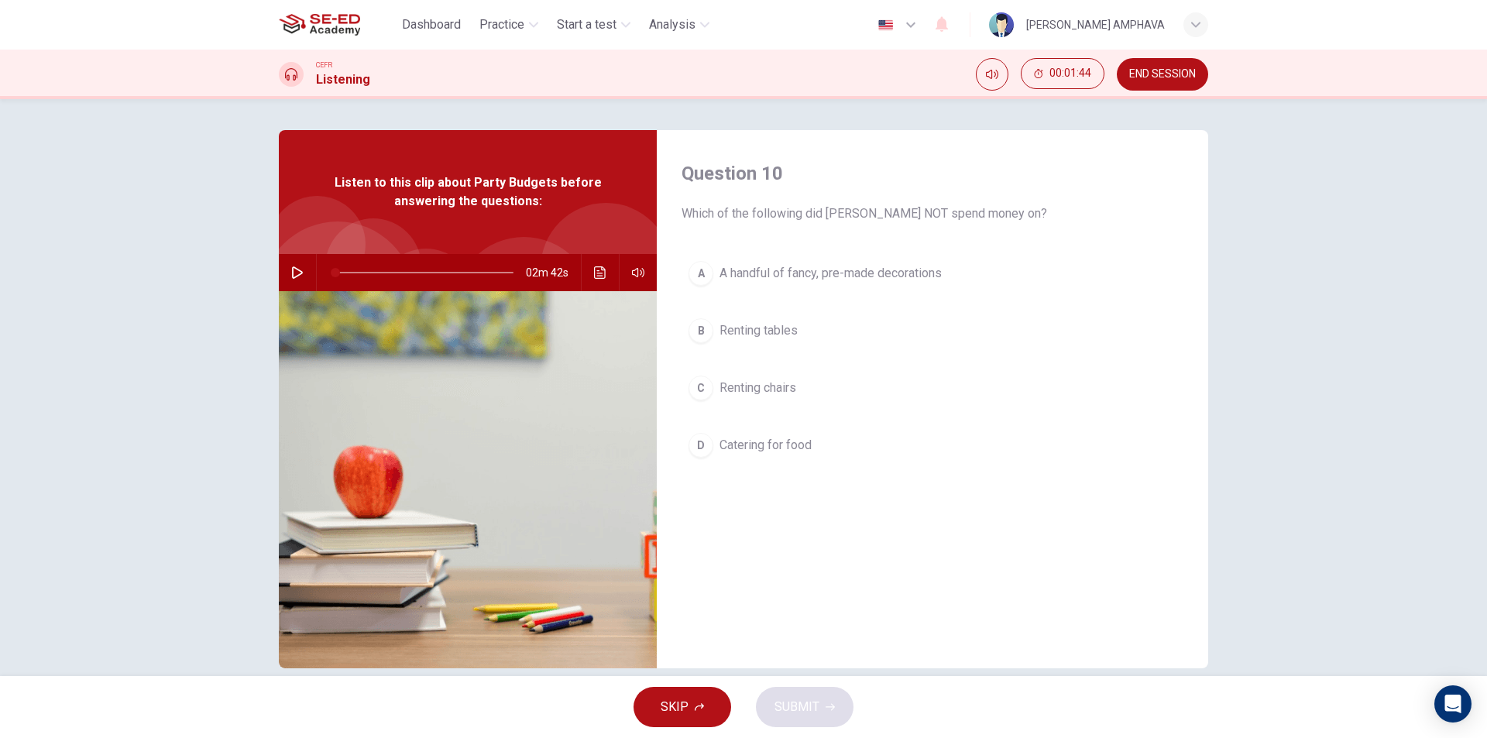
drag, startPoint x: 278, startPoint y: 262, endPoint x: 290, endPoint y: 270, distance: 14.0
click at [280, 263] on div "02m 42s" at bounding box center [468, 272] width 378 height 37
click at [294, 272] on icon "button" at bounding box center [297, 272] width 12 height 12
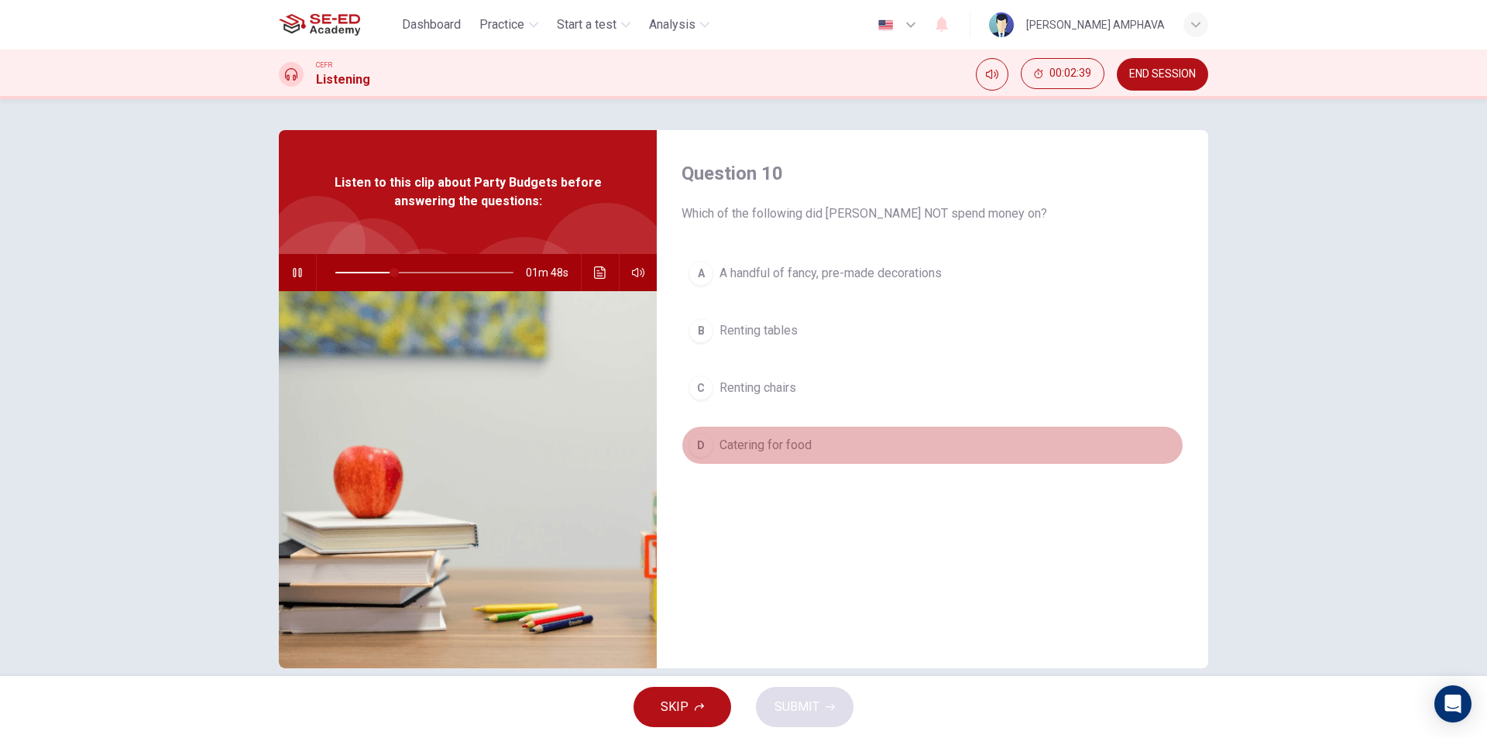
click at [778, 434] on button "D Catering for food" at bounding box center [933, 445] width 502 height 39
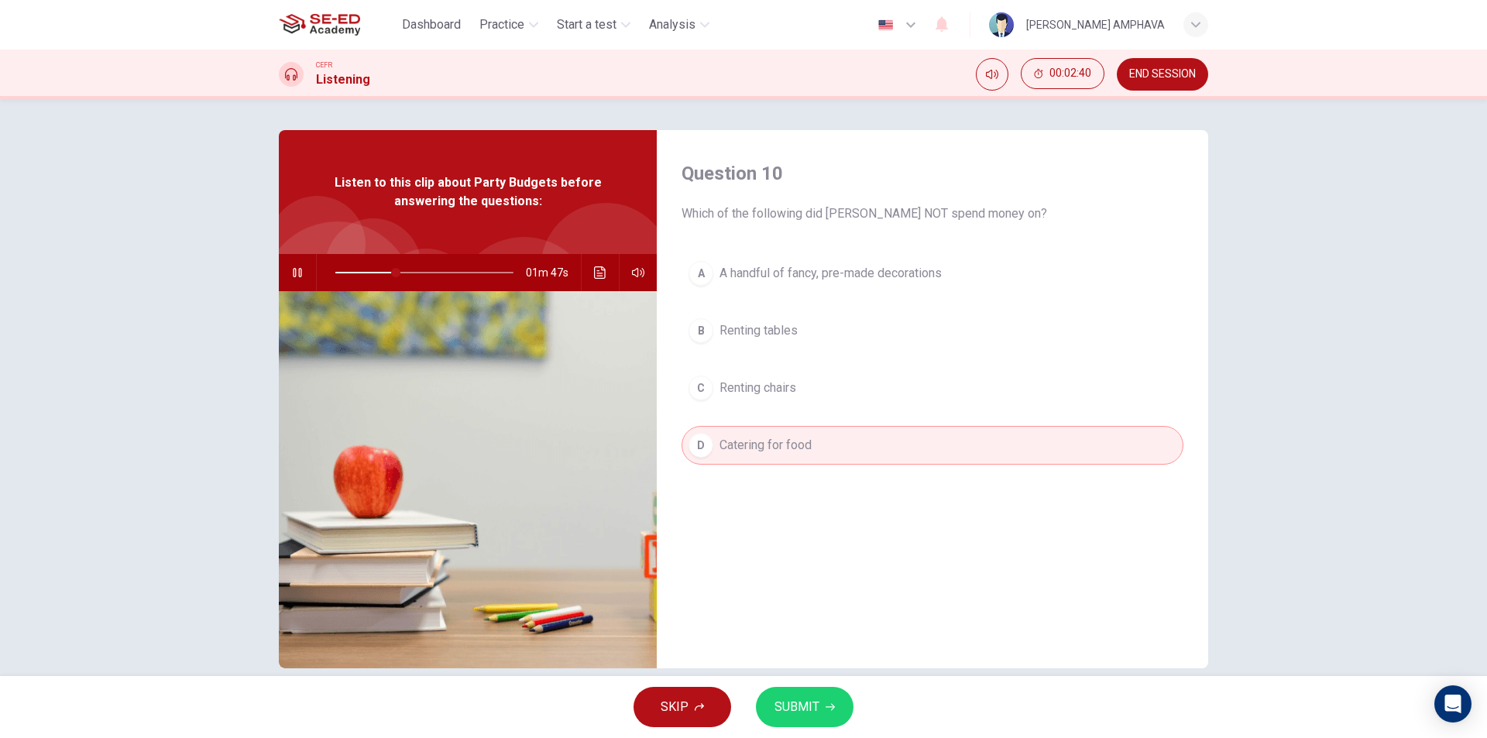
drag, startPoint x: 849, startPoint y: 285, endPoint x: 843, endPoint y: 401, distance: 116.3
click at [849, 287] on button "A A handful of fancy, pre-made decorations" at bounding box center [933, 273] width 502 height 39
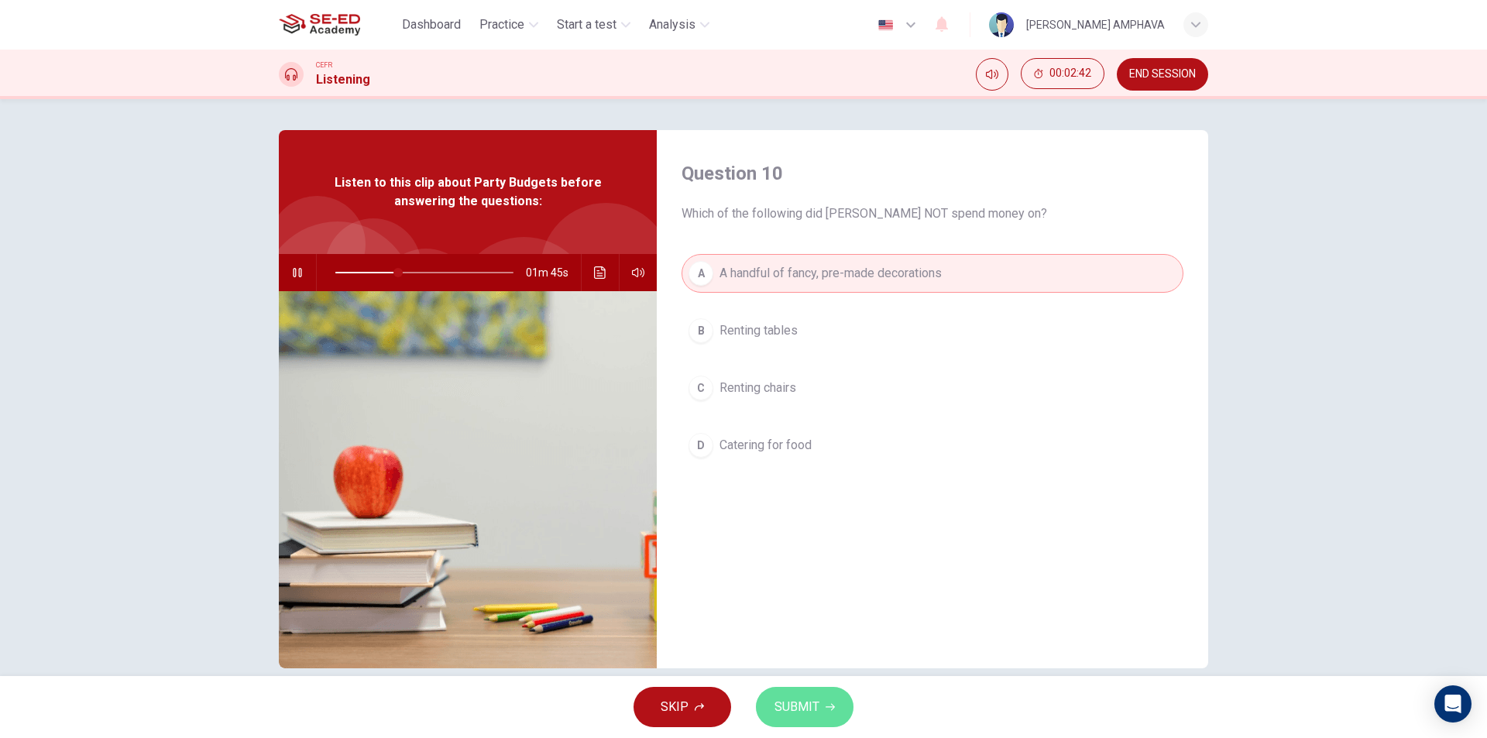
click at [786, 702] on span "SUBMIT" at bounding box center [796, 707] width 45 height 22
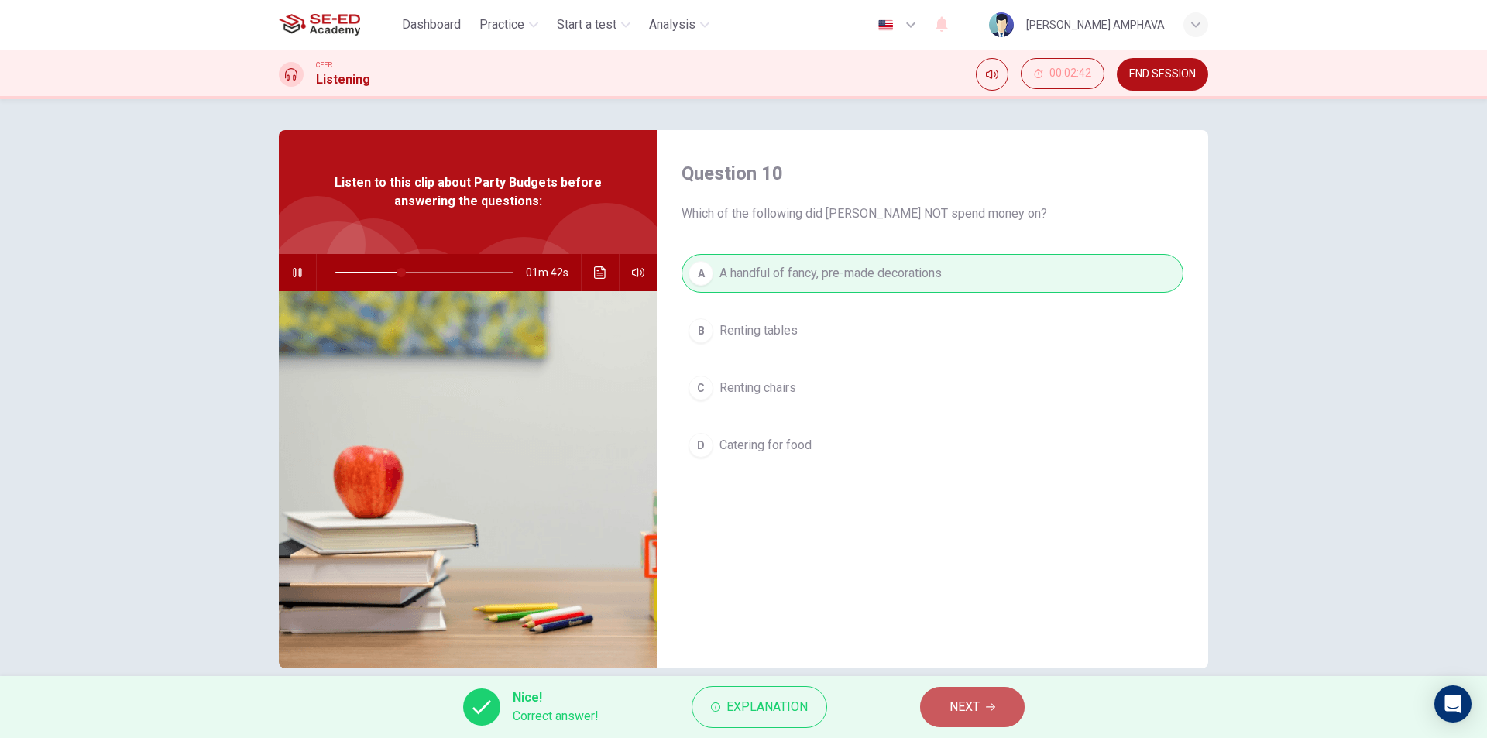
click at [997, 709] on button "NEXT" at bounding box center [972, 707] width 105 height 40
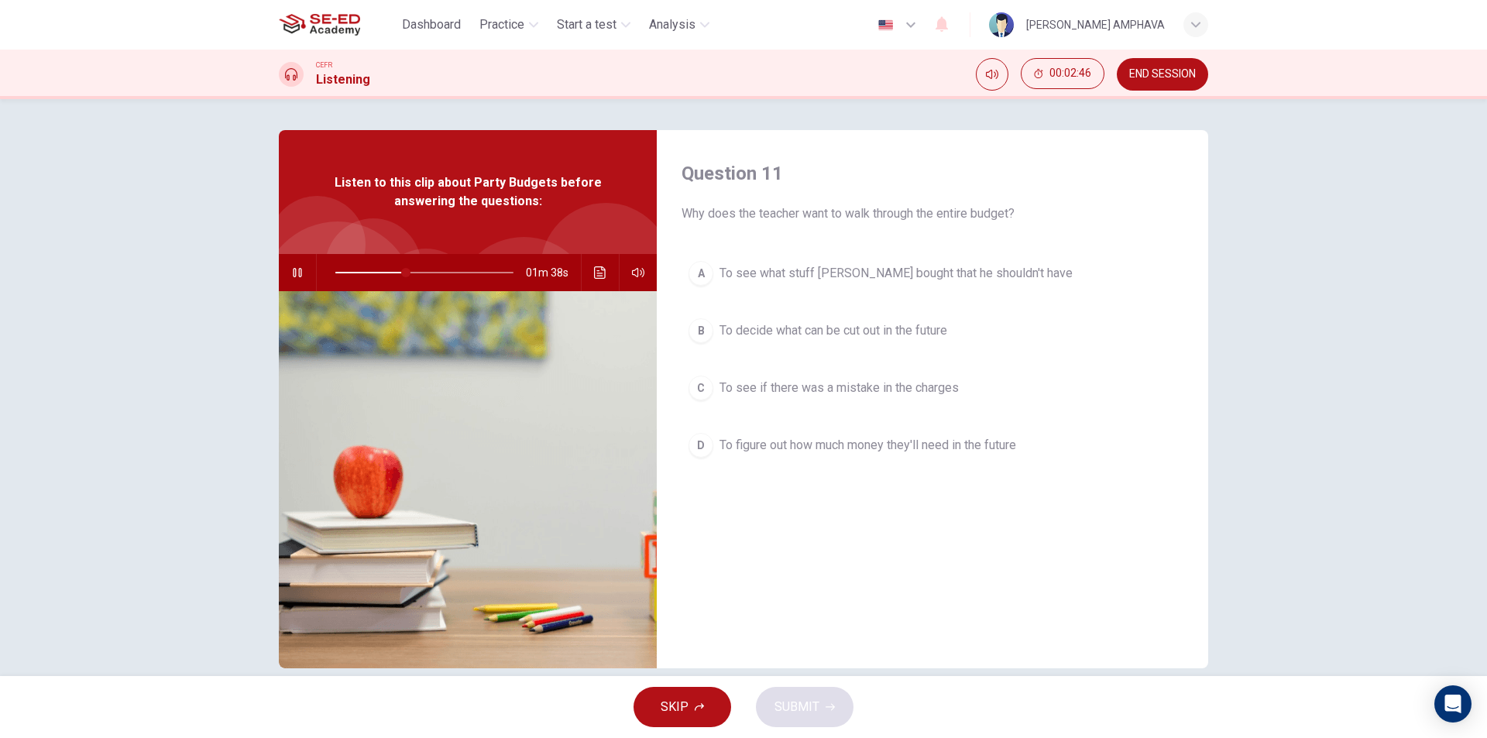
click at [1346, 610] on div "Question 11 Why does the teacher want to walk through the entire budget? A To s…" at bounding box center [743, 387] width 1487 height 577
type input "42"
click at [1141, 79] on span "END SESSION" at bounding box center [1162, 74] width 67 height 12
